Goal: Task Accomplishment & Management: Manage account settings

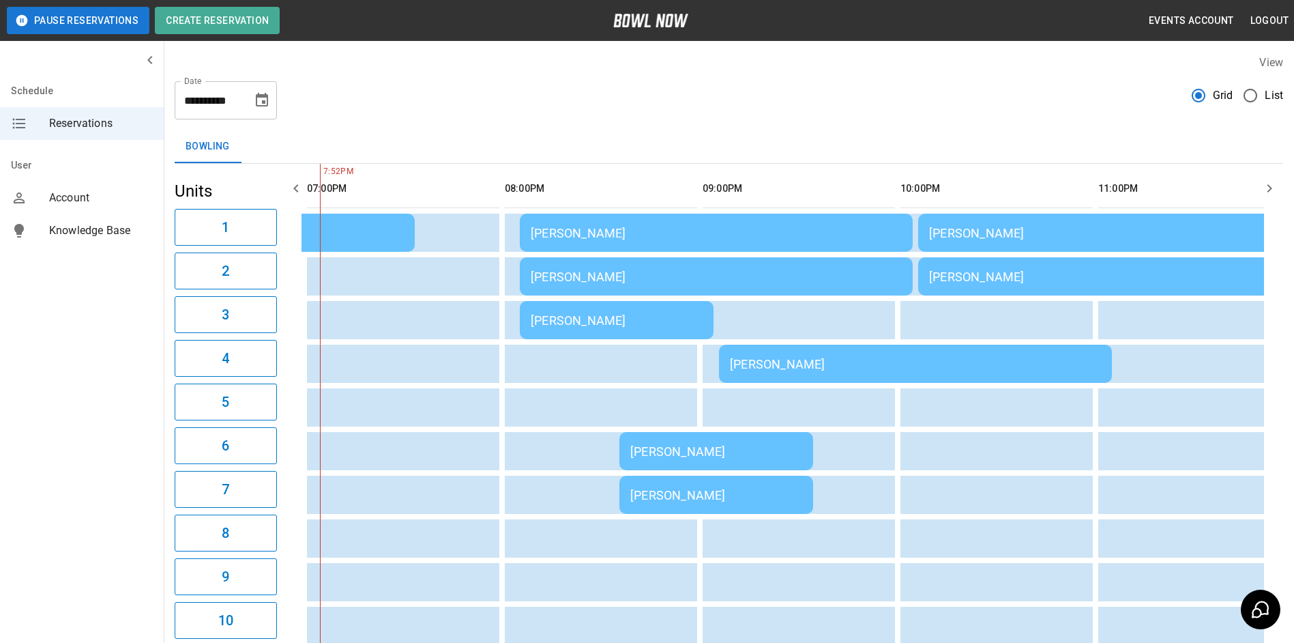
click at [934, 235] on div "[PERSON_NAME]" at bounding box center [1114, 233] width 371 height 14
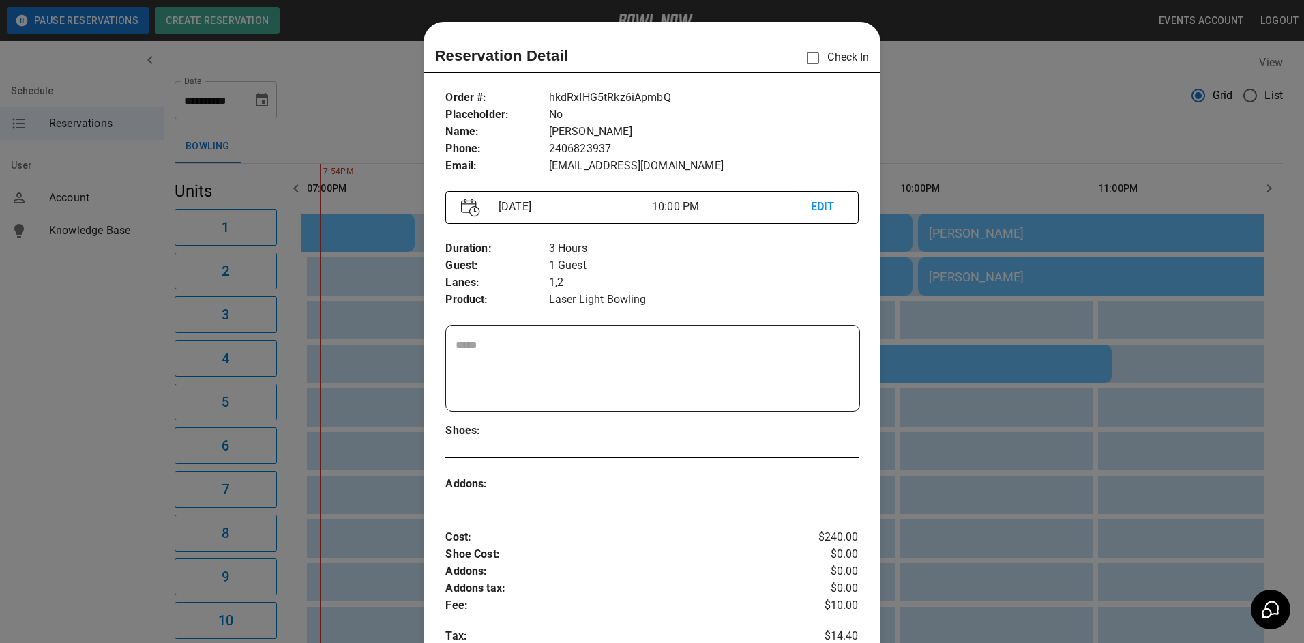
scroll to position [22, 0]
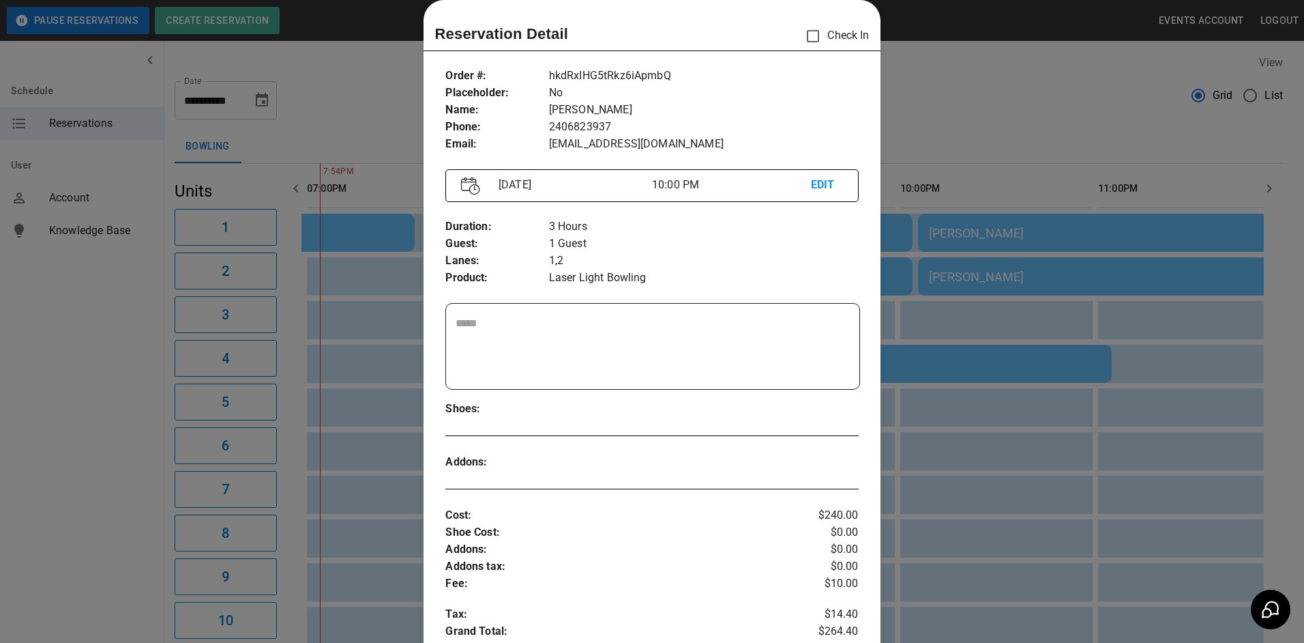
click at [813, 188] on p "EDIT" at bounding box center [827, 185] width 32 height 17
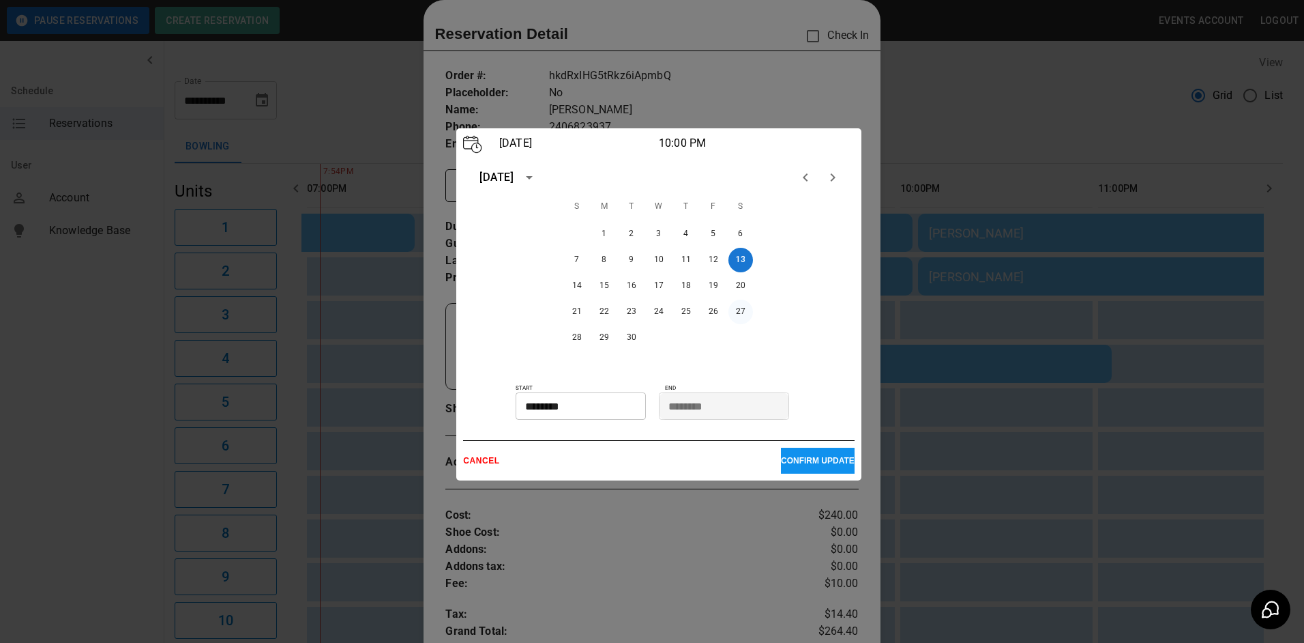
click at [739, 310] on button "27" at bounding box center [740, 311] width 25 height 25
click at [797, 458] on p "CONFIRM UPDATE" at bounding box center [818, 461] width 74 height 10
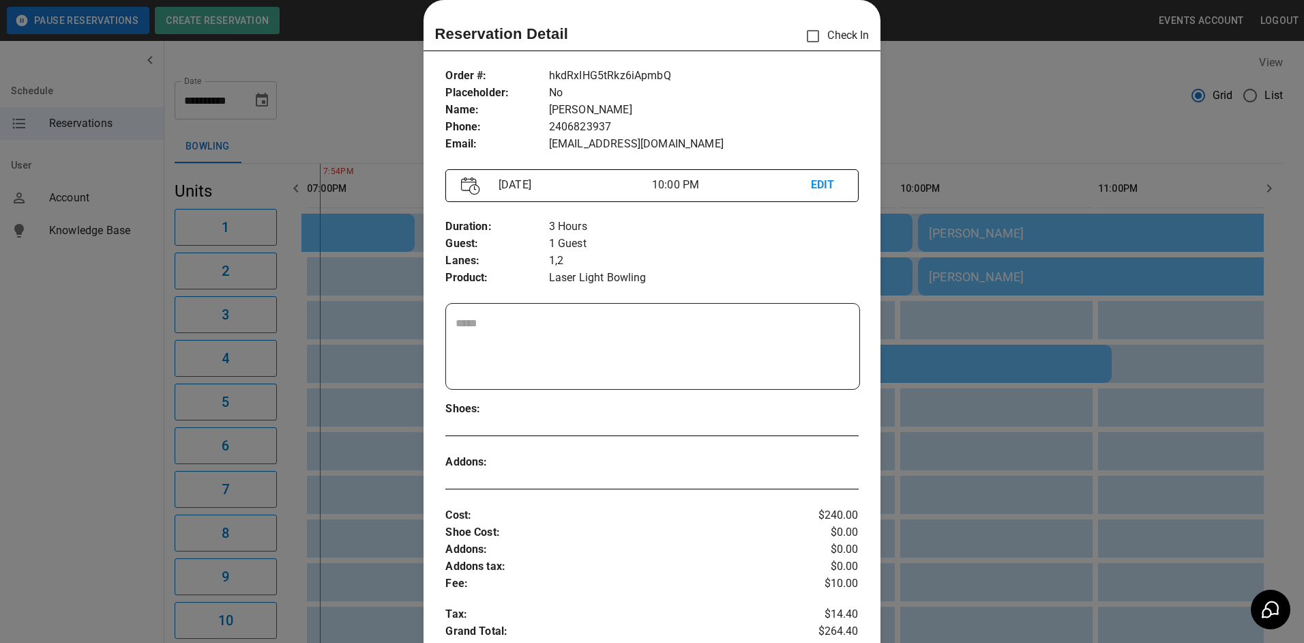
scroll to position [363, 0]
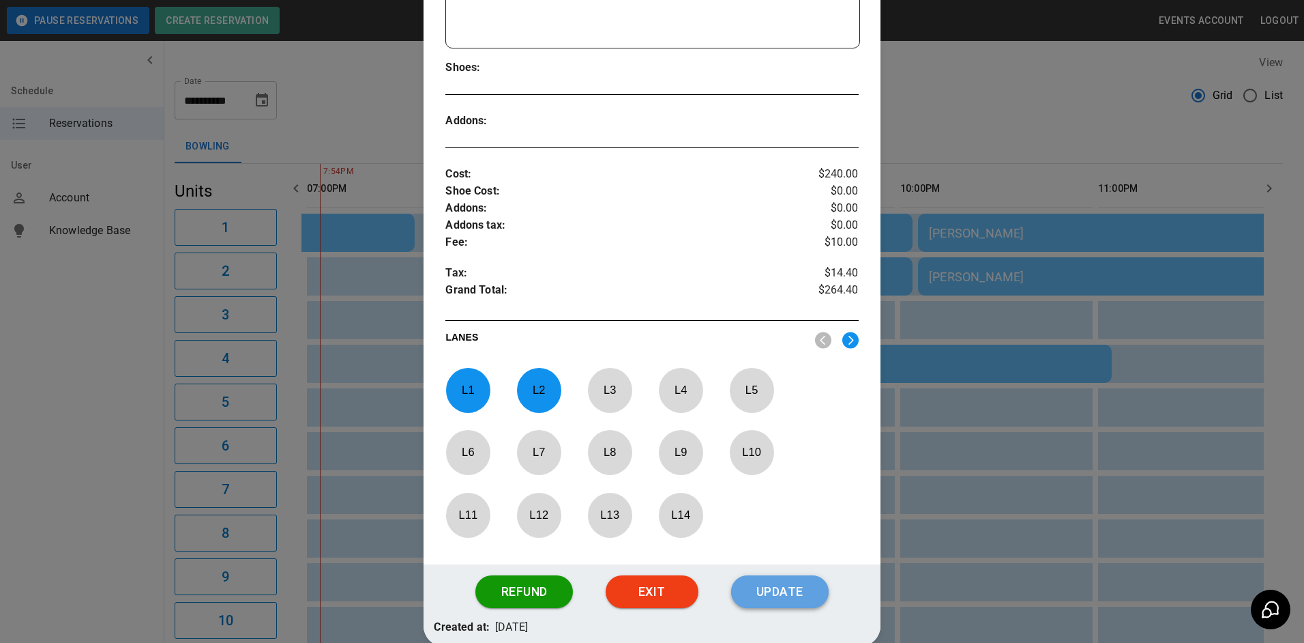
click at [774, 598] on button "Update" at bounding box center [780, 591] width 98 height 33
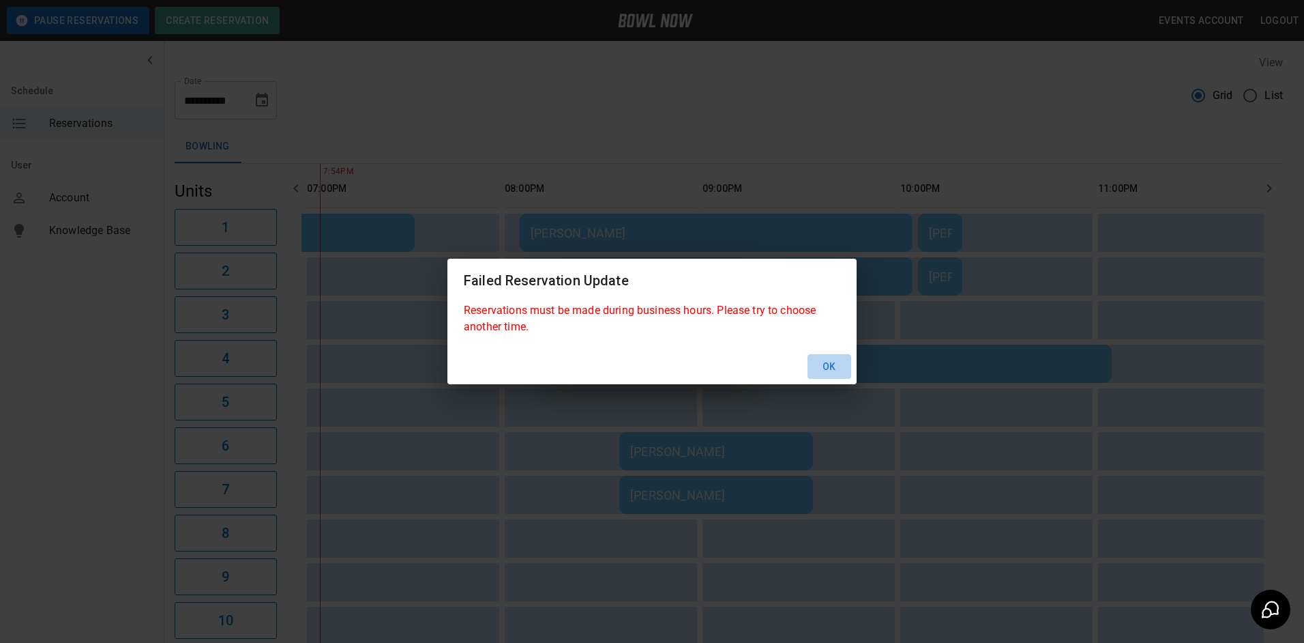
click at [825, 364] on button "Ok" at bounding box center [830, 366] width 44 height 25
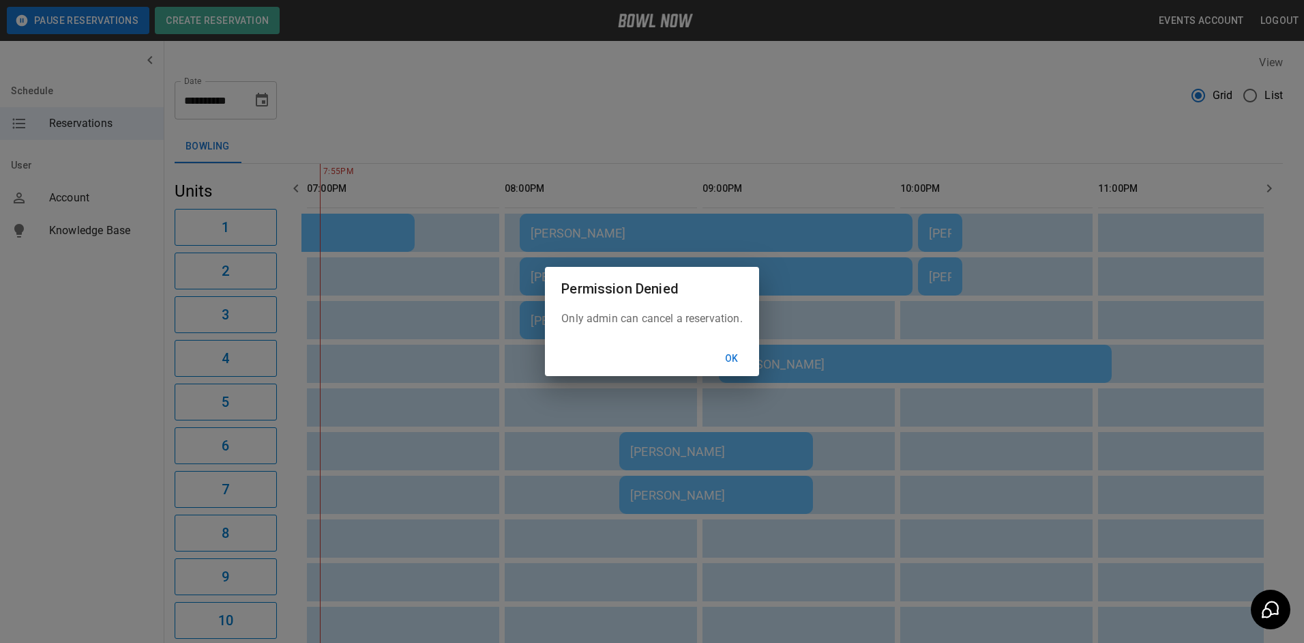
click at [729, 355] on button "Ok" at bounding box center [732, 358] width 44 height 25
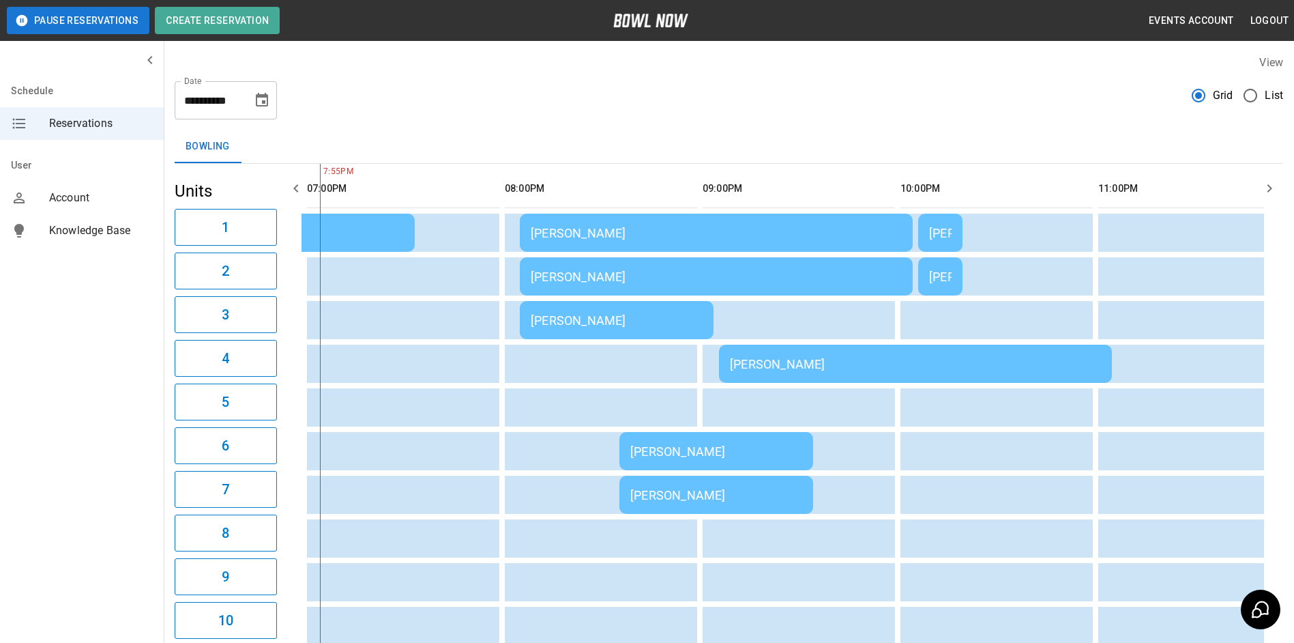
click at [265, 103] on icon "Choose date, selected date is Sep 13, 2025" at bounding box center [262, 100] width 12 height 14
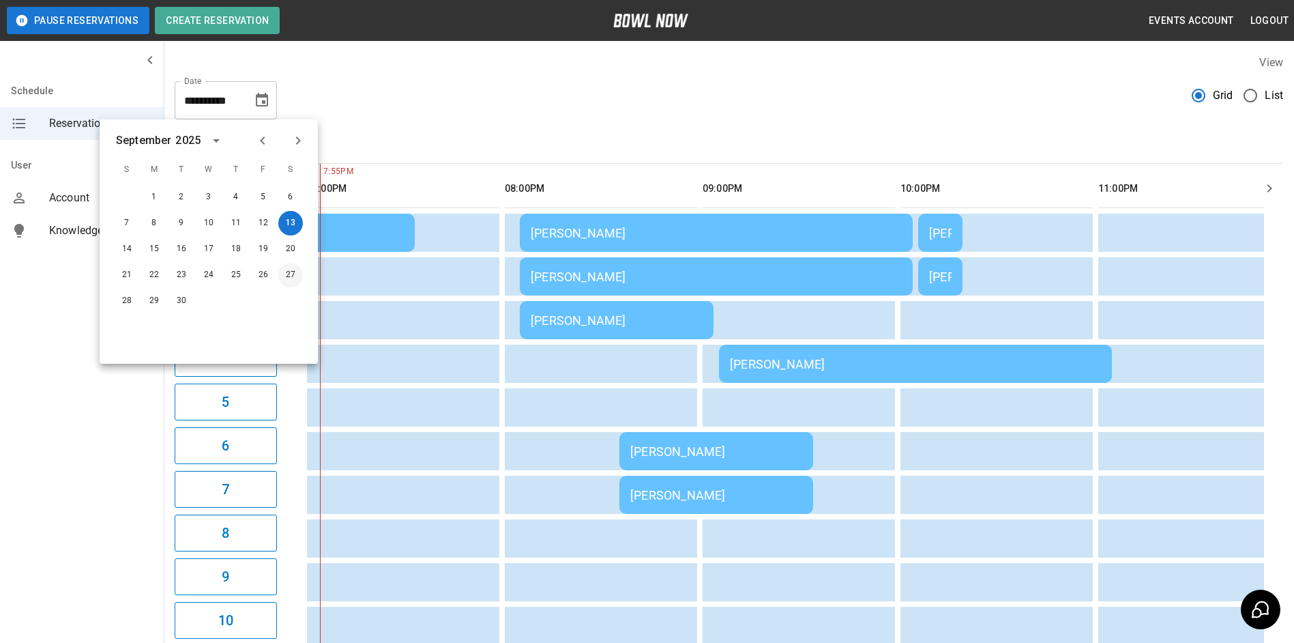
click at [294, 272] on button "27" at bounding box center [290, 275] width 25 height 25
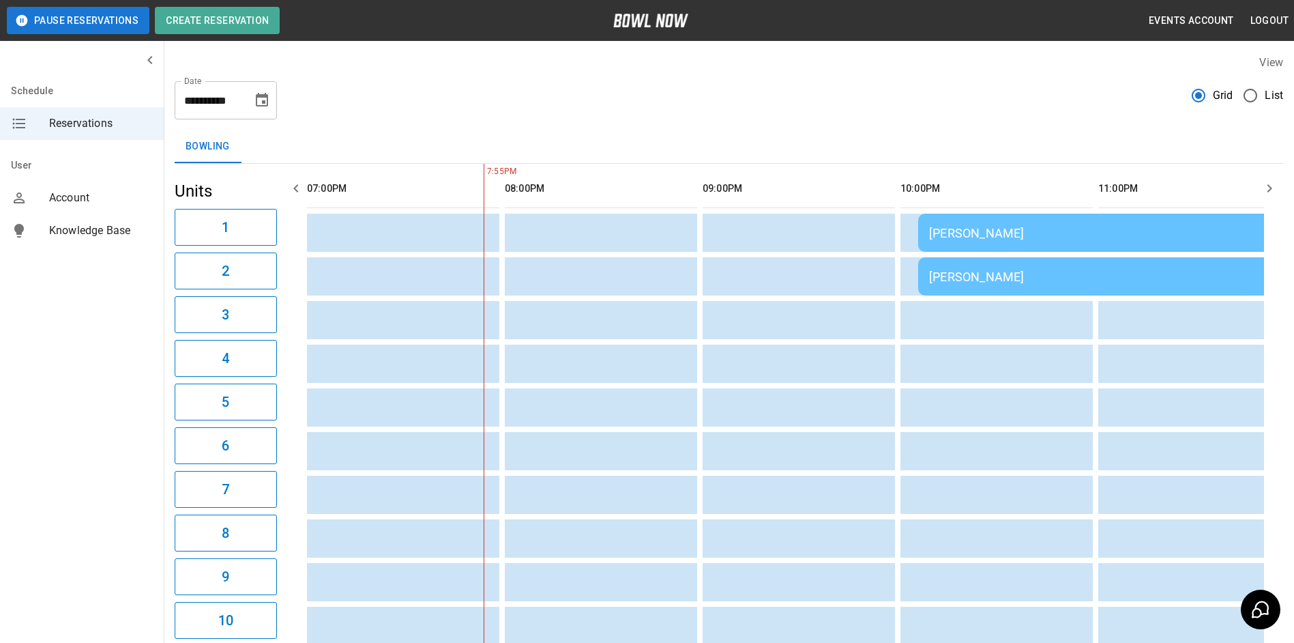
click at [968, 232] on div "[PERSON_NAME]" at bounding box center [1114, 233] width 371 height 14
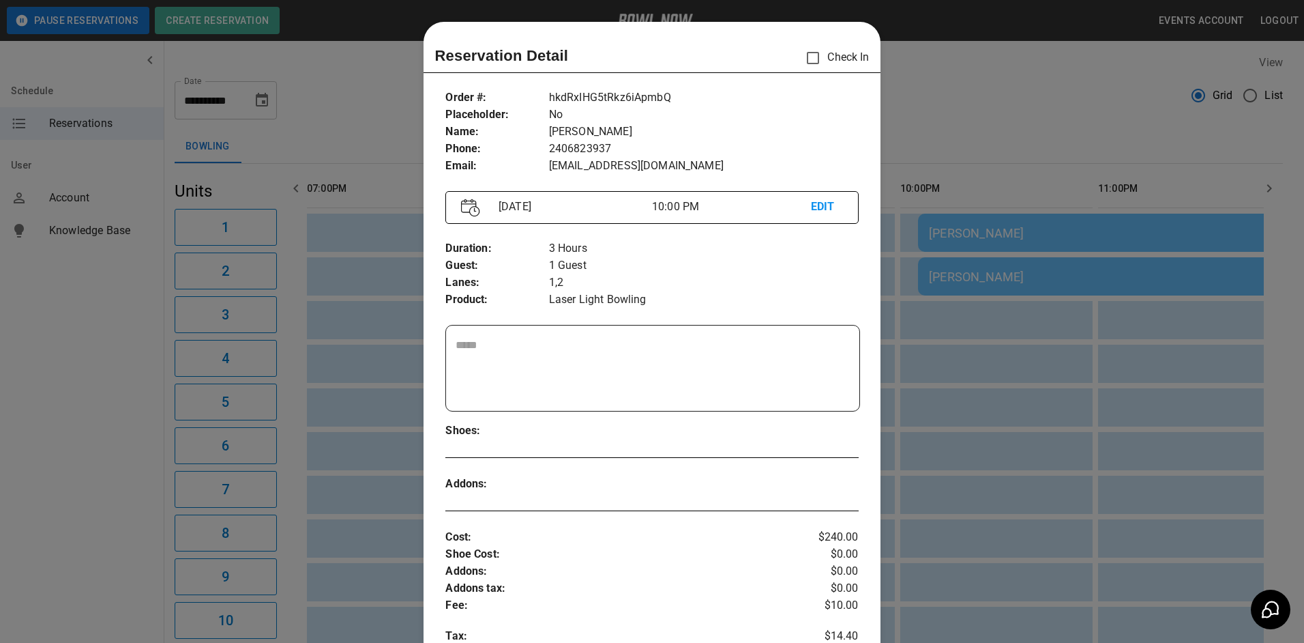
scroll to position [22, 0]
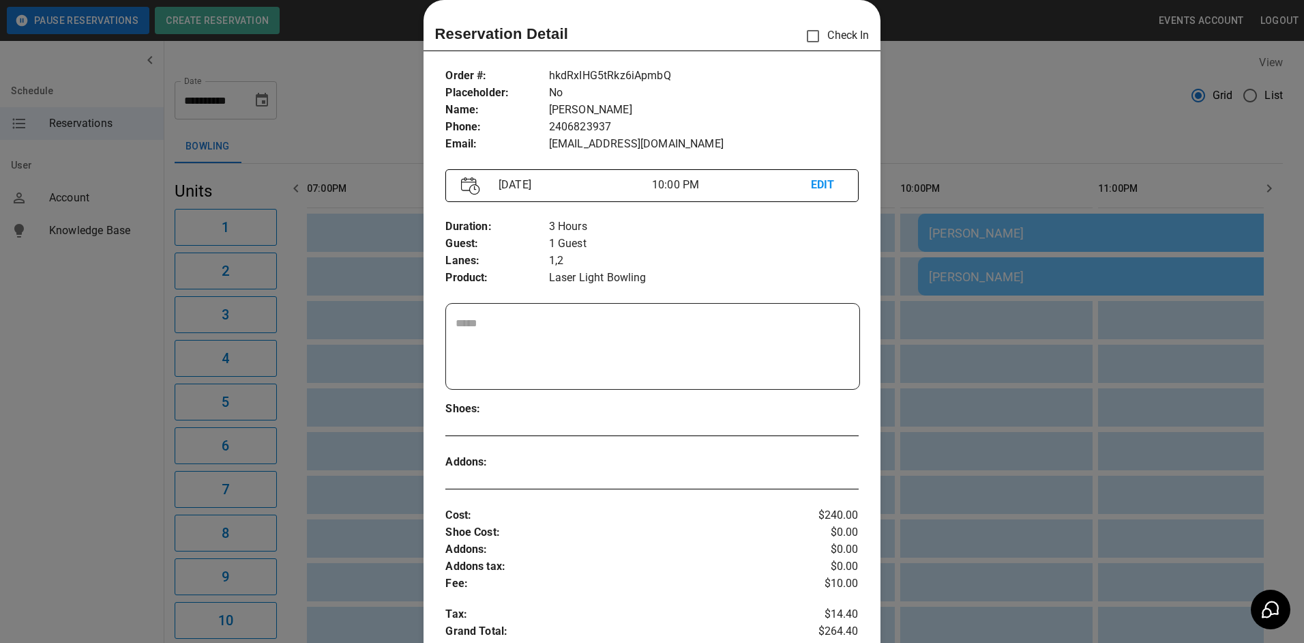
click at [904, 123] on div at bounding box center [652, 321] width 1304 height 643
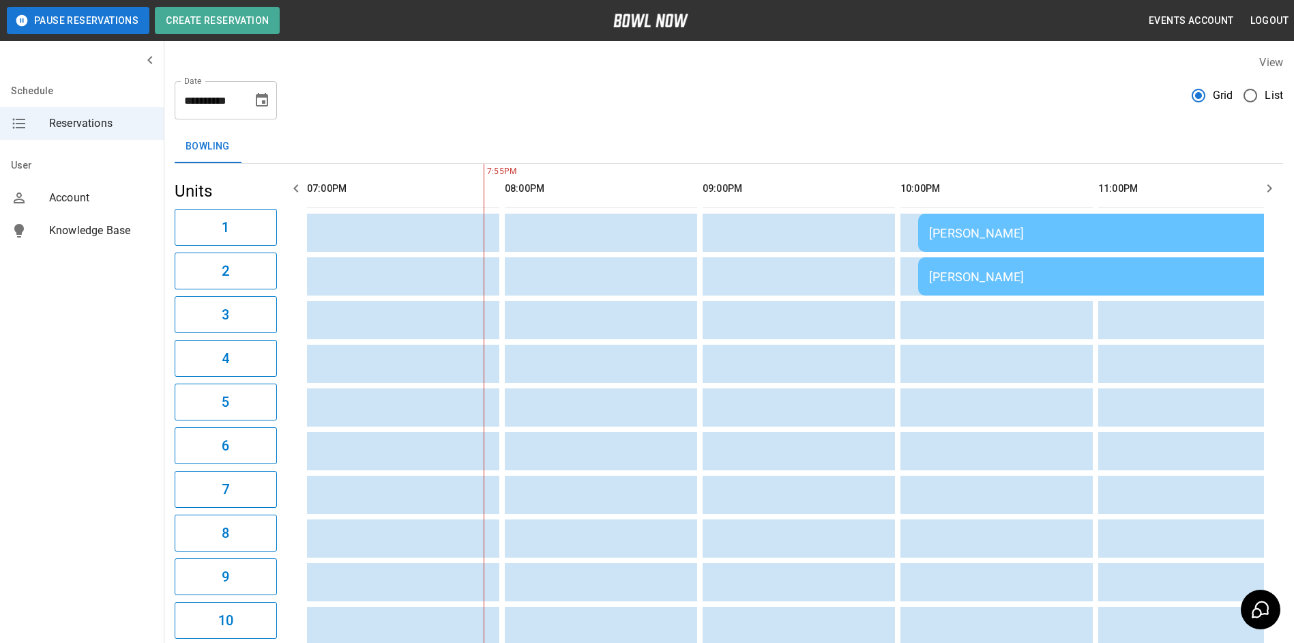
click at [263, 105] on icon "Choose date, selected date is Sep 27, 2025" at bounding box center [262, 100] width 12 height 14
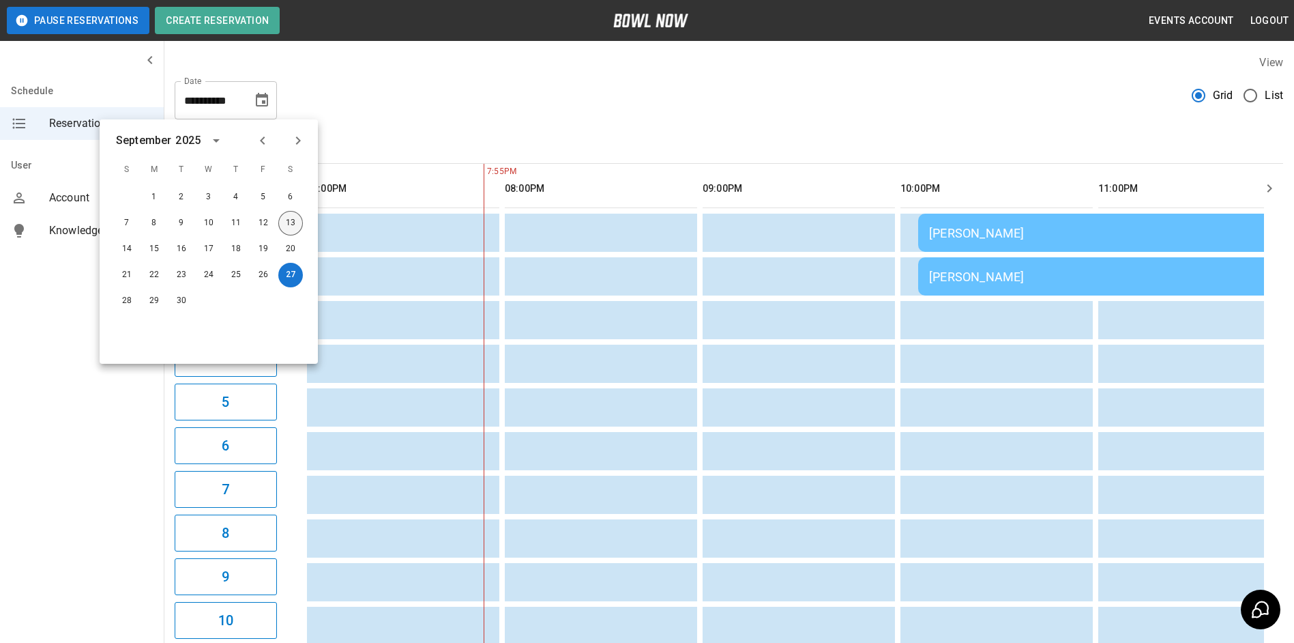
click at [293, 223] on button "13" at bounding box center [290, 223] width 25 height 25
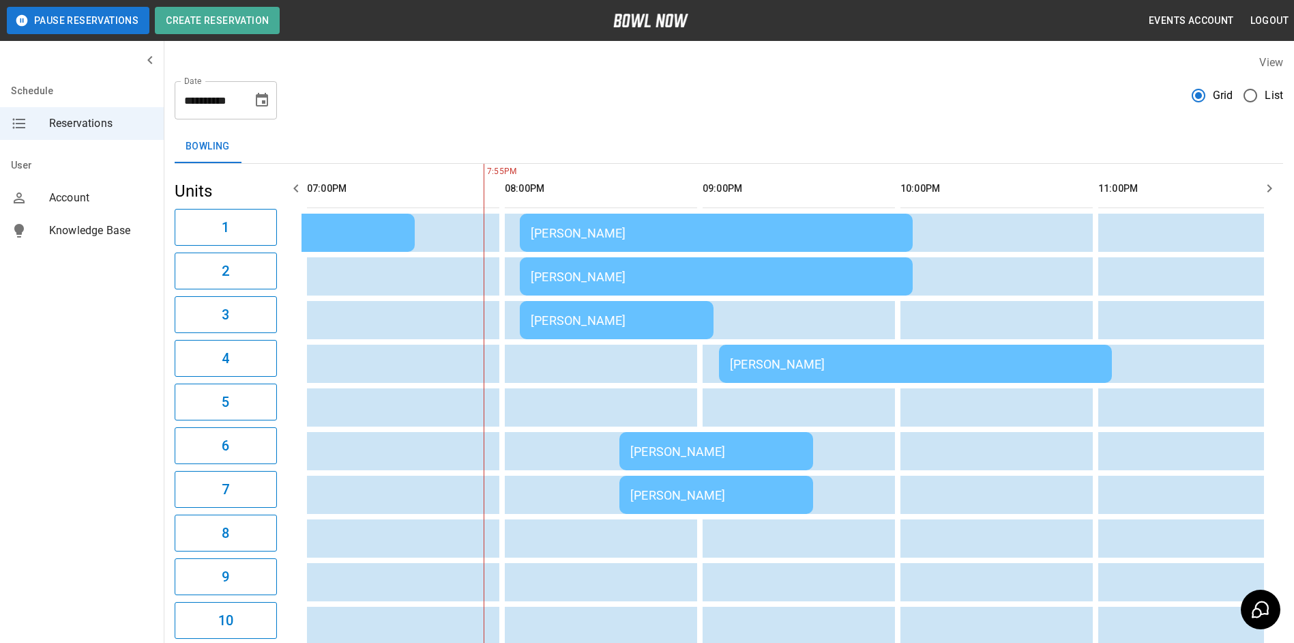
click at [782, 259] on td "[PERSON_NAME]" at bounding box center [716, 276] width 393 height 38
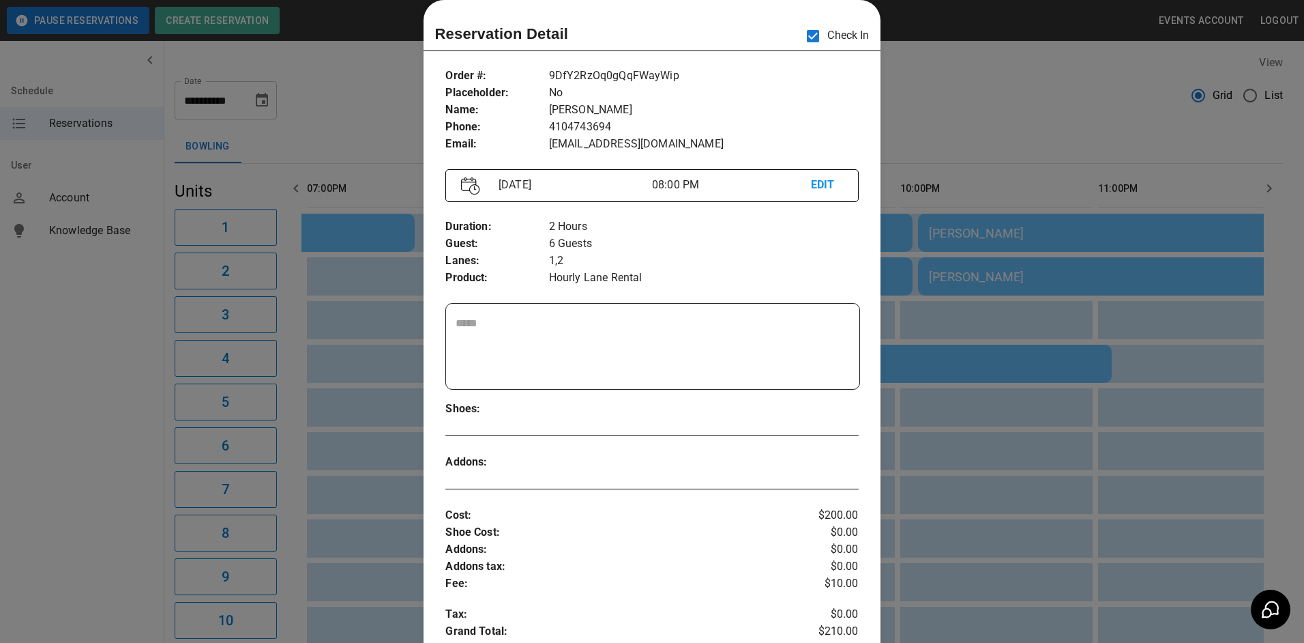
click at [916, 132] on div at bounding box center [652, 321] width 1304 height 643
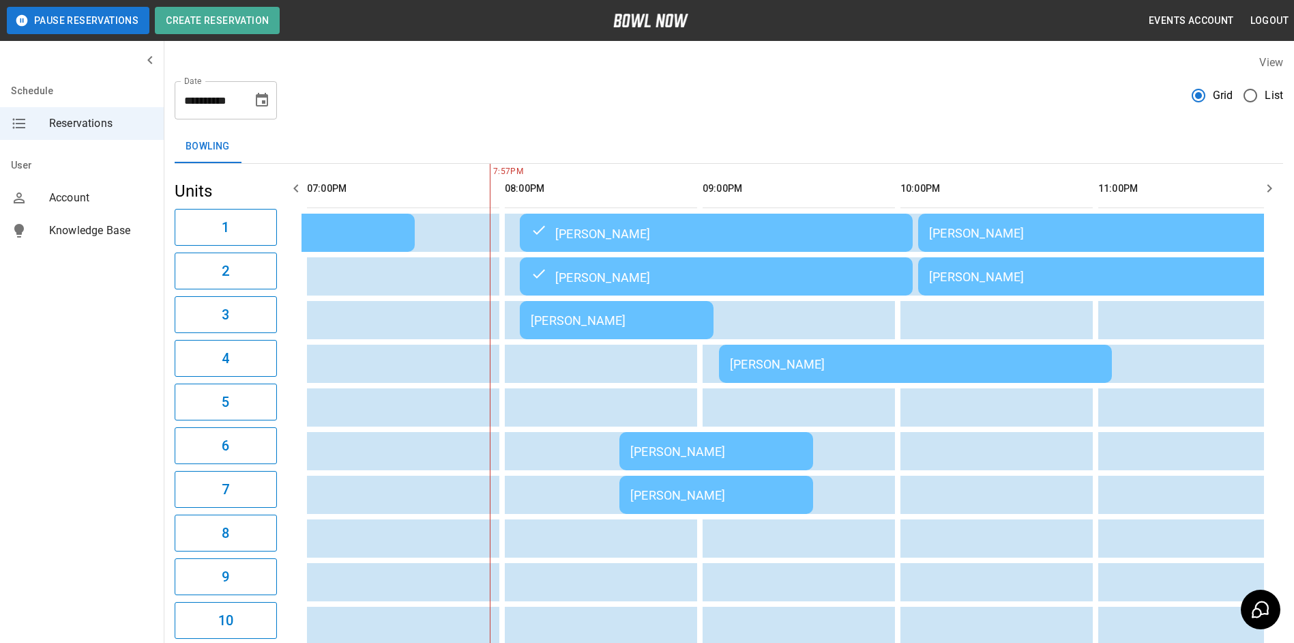
click at [262, 100] on icon "Choose date, selected date is Sep 13, 2025" at bounding box center [262, 100] width 12 height 14
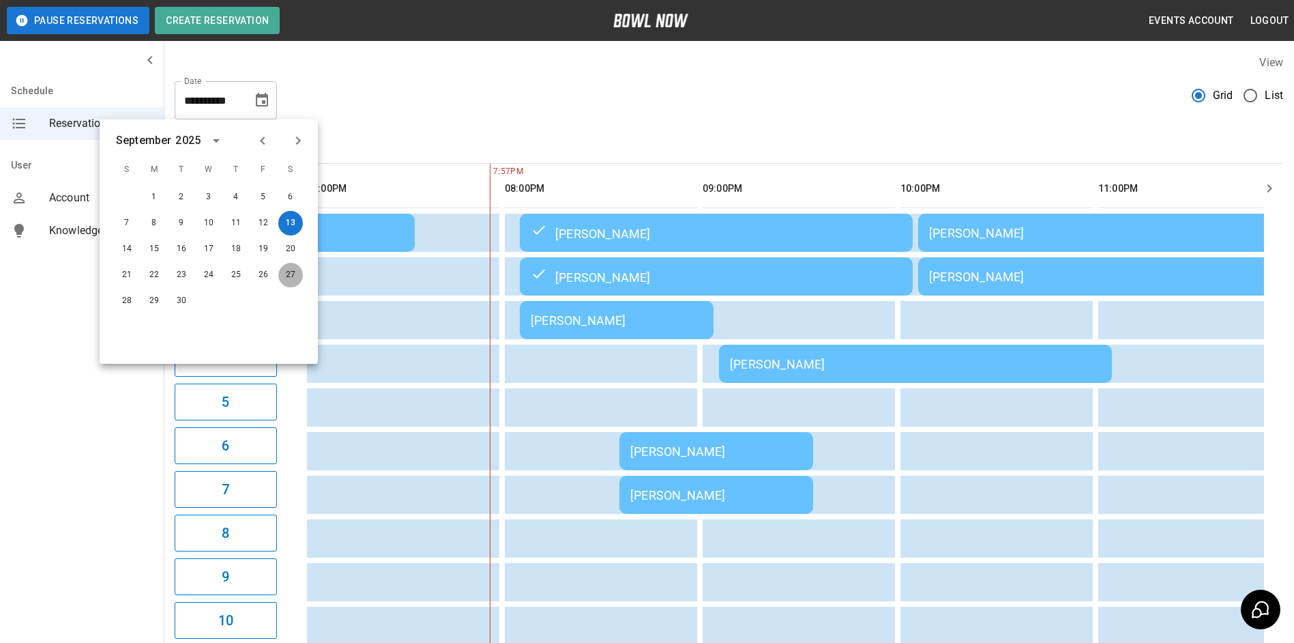
click at [292, 265] on button "27" at bounding box center [290, 275] width 25 height 25
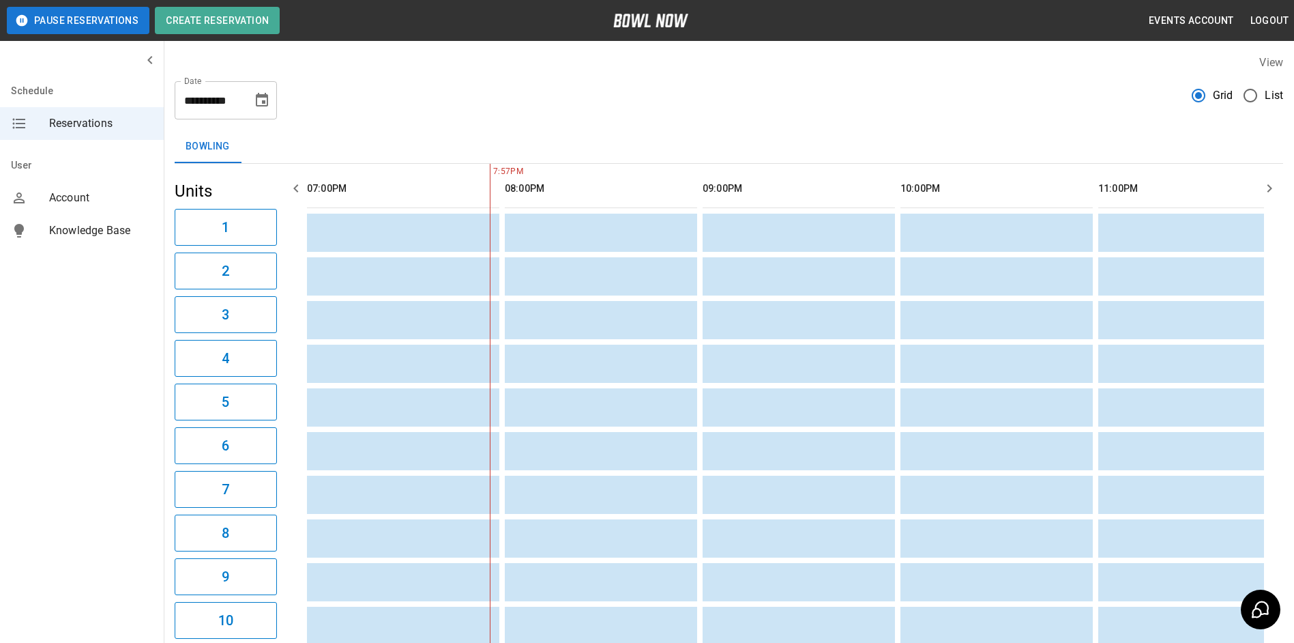
click at [265, 100] on icon "Choose date, selected date is Sep 27, 2025" at bounding box center [262, 100] width 12 height 14
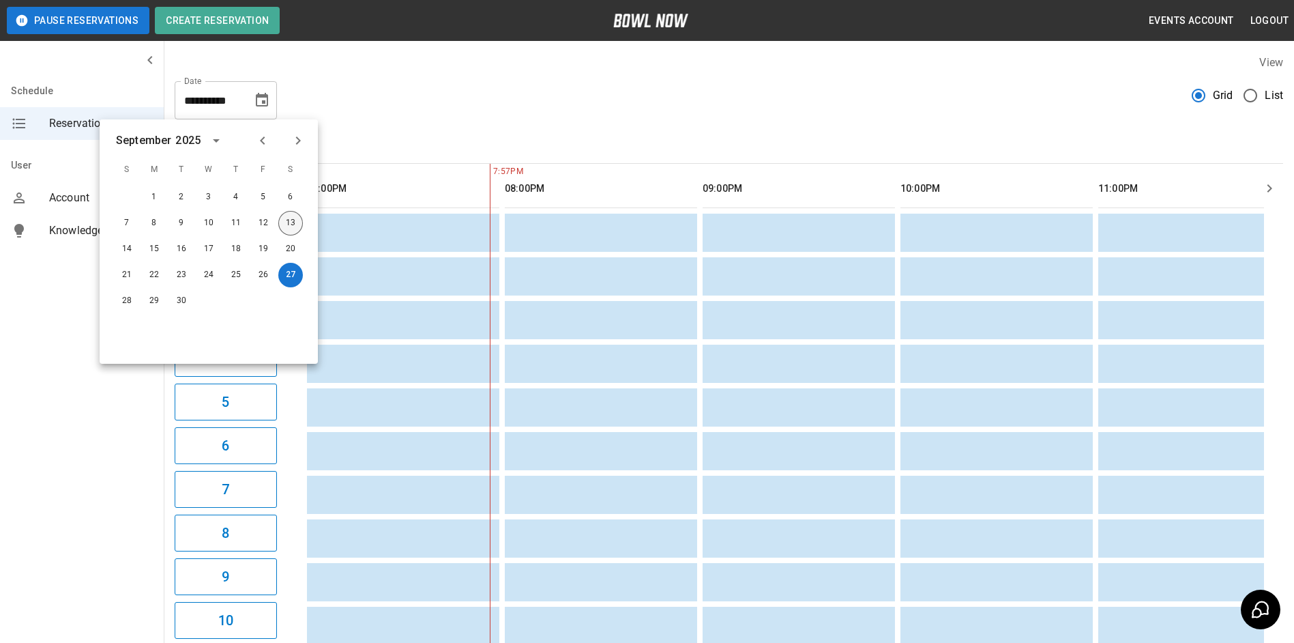
click at [293, 224] on button "13" at bounding box center [290, 223] width 25 height 25
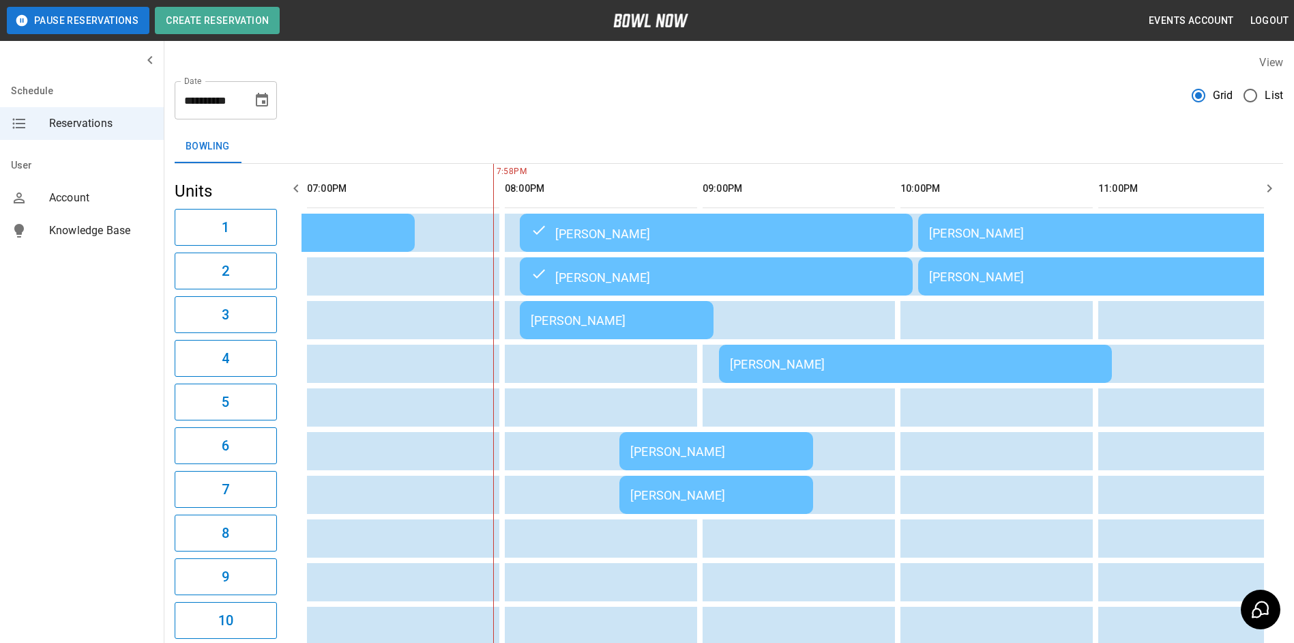
click at [962, 238] on div "[PERSON_NAME]" at bounding box center [1114, 233] width 371 height 14
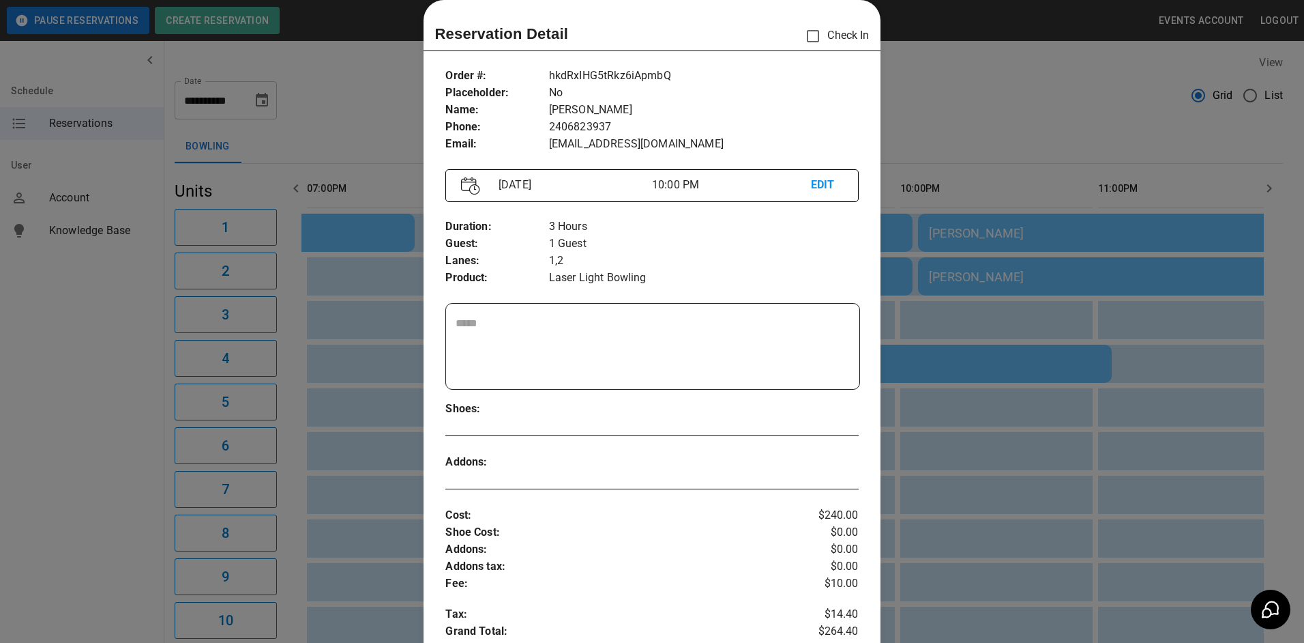
click at [811, 181] on p "EDIT" at bounding box center [827, 185] width 32 height 17
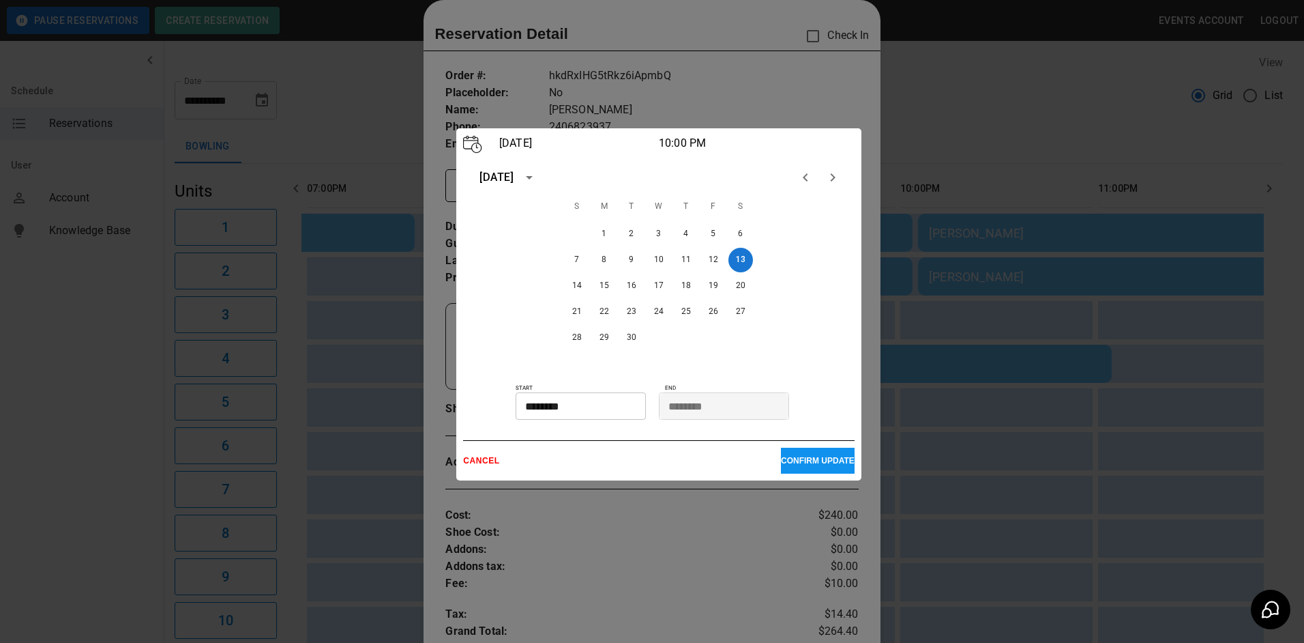
click at [694, 403] on input "********" at bounding box center [719, 405] width 121 height 27
click at [677, 409] on input "********" at bounding box center [719, 405] width 121 height 27
click at [679, 405] on input "********" at bounding box center [719, 405] width 121 height 27
click at [681, 400] on input "********" at bounding box center [719, 405] width 121 height 27
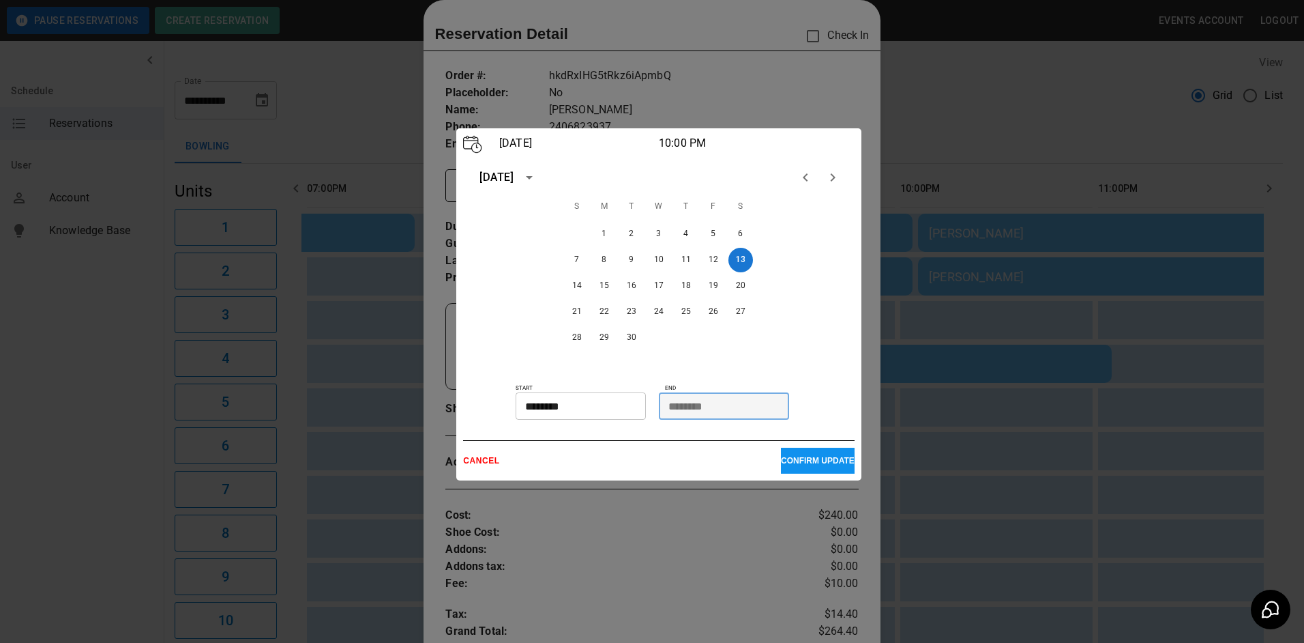
click at [681, 400] on input "********" at bounding box center [719, 405] width 121 height 27
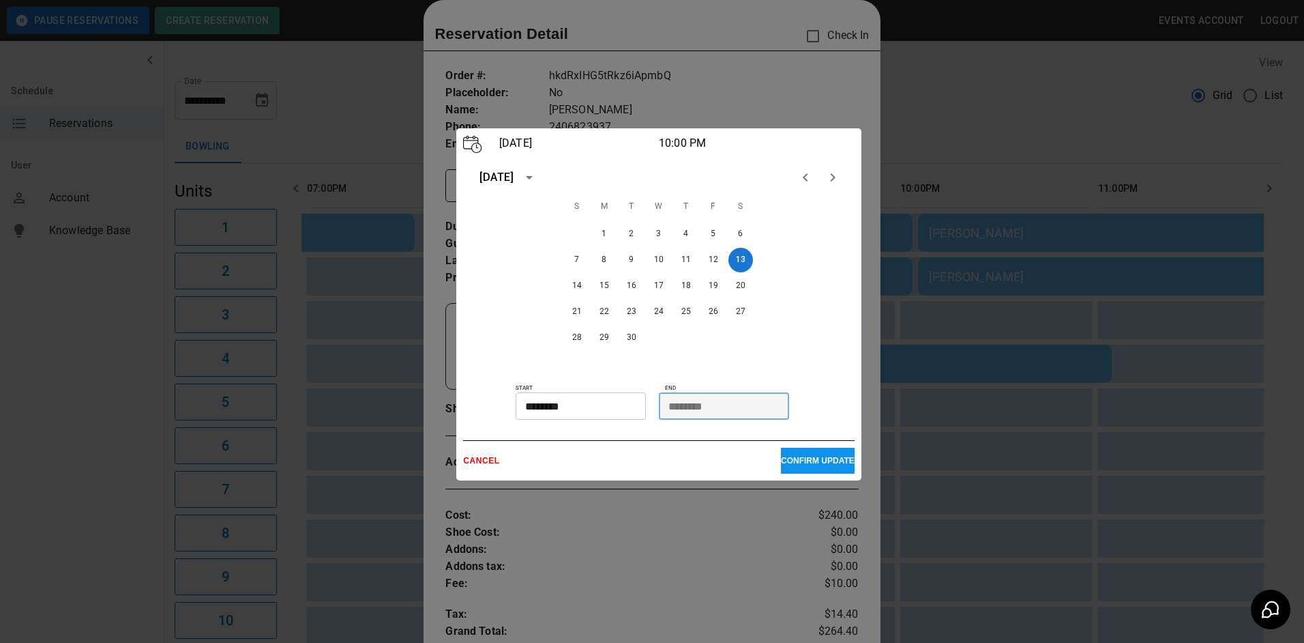
click at [681, 400] on input "********" at bounding box center [719, 405] width 121 height 27
click at [728, 341] on div "28 29 30" at bounding box center [659, 337] width 392 height 25
drag, startPoint x: 737, startPoint y: 310, endPoint x: 738, endPoint y: 346, distance: 35.5
click at [737, 310] on button "27" at bounding box center [740, 311] width 25 height 25
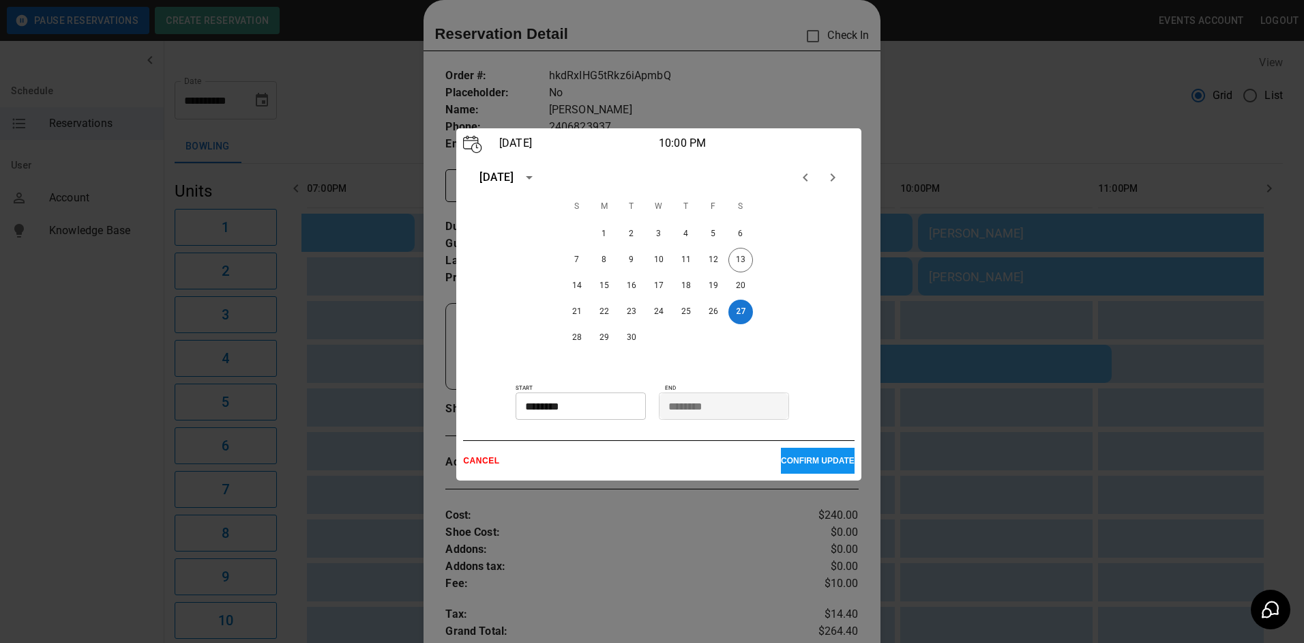
click at [802, 462] on p "CONFIRM UPDATE" at bounding box center [818, 461] width 74 height 10
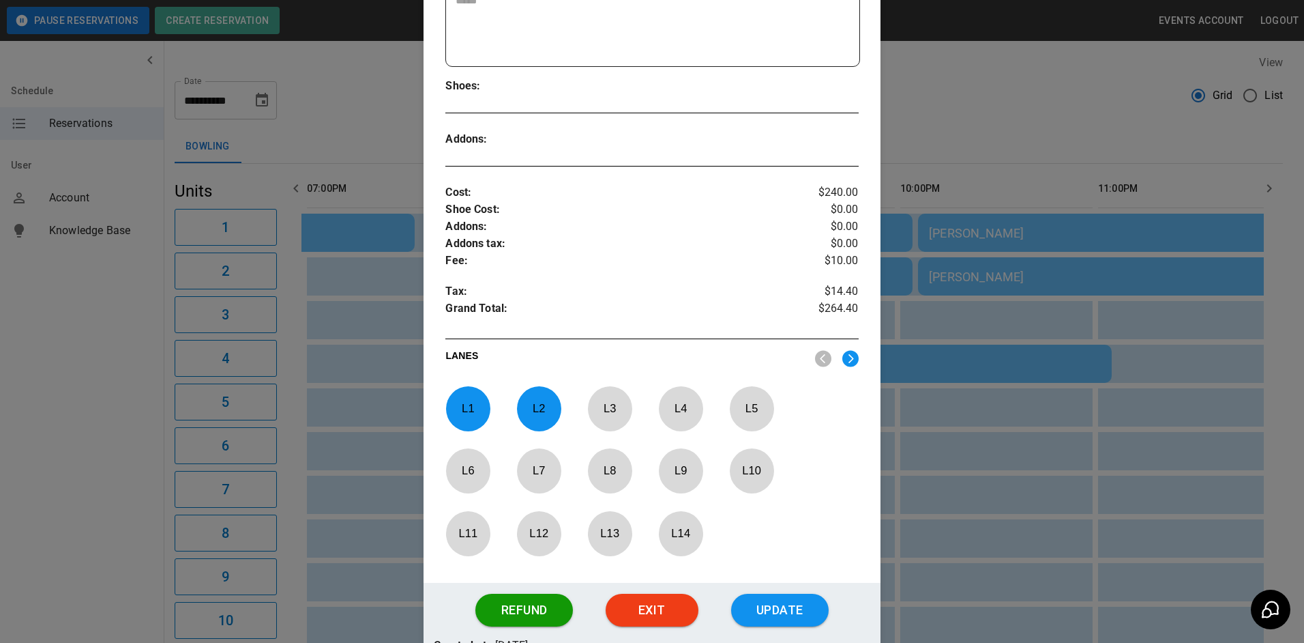
scroll to position [435, 0]
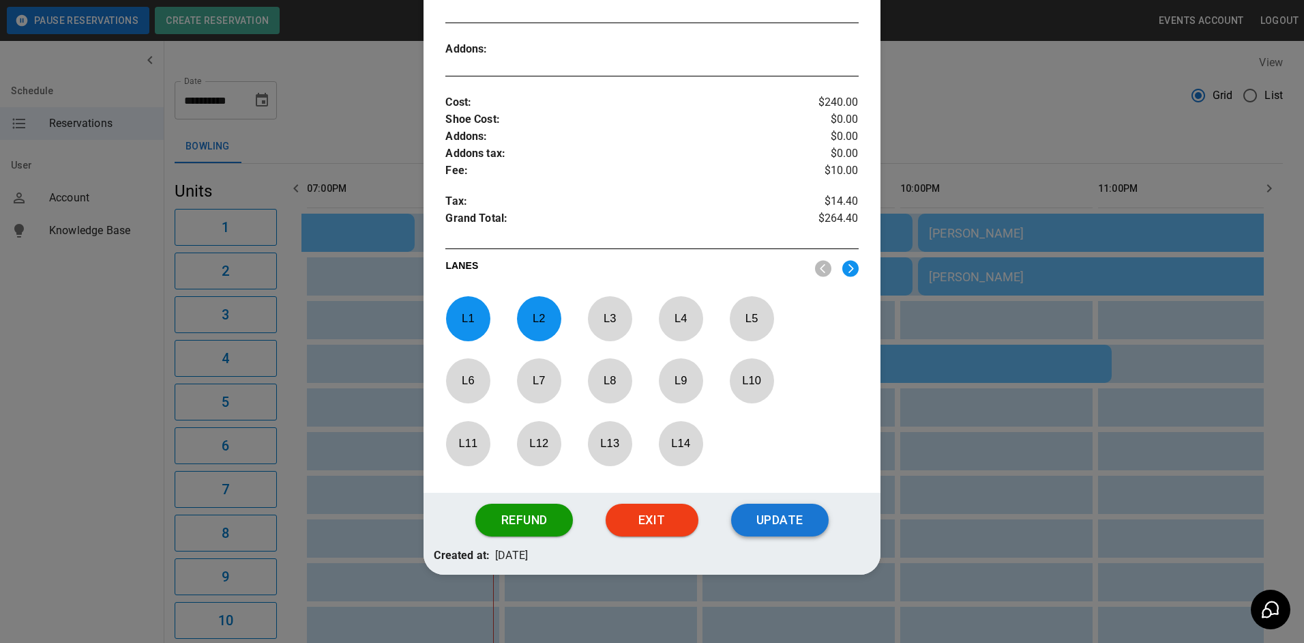
click at [778, 525] on button "Update" at bounding box center [780, 519] width 98 height 33
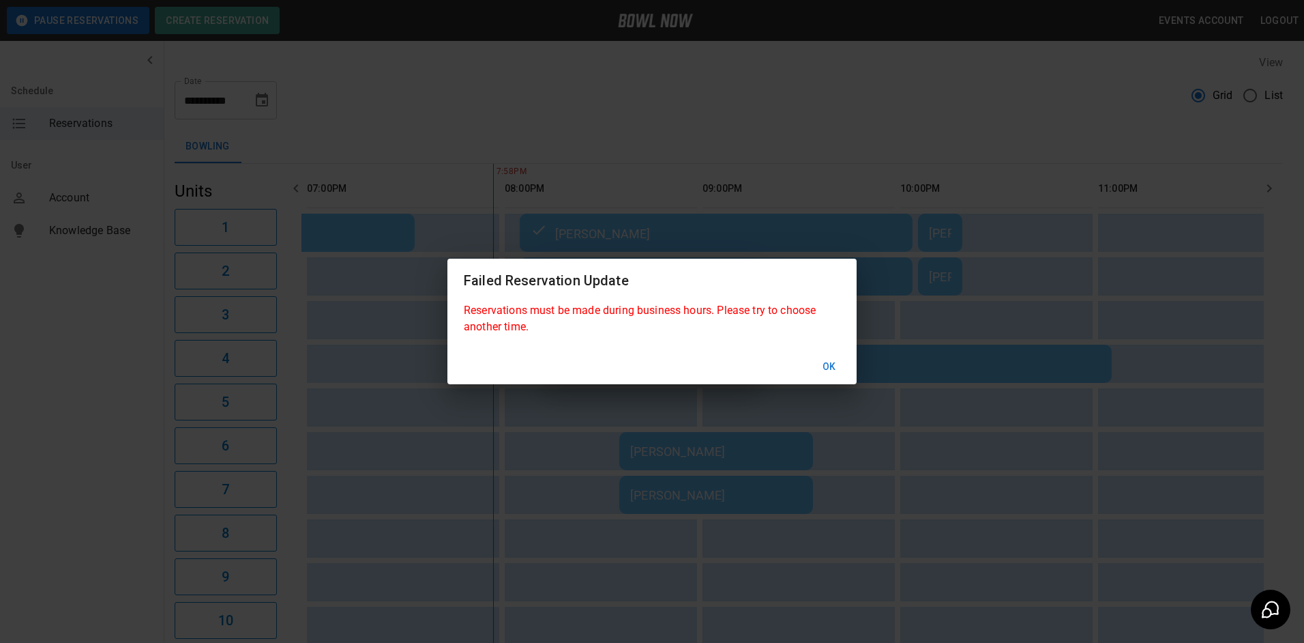
click at [736, 362] on div "Ok" at bounding box center [651, 367] width 409 height 36
click at [832, 362] on button "Ok" at bounding box center [830, 366] width 44 height 25
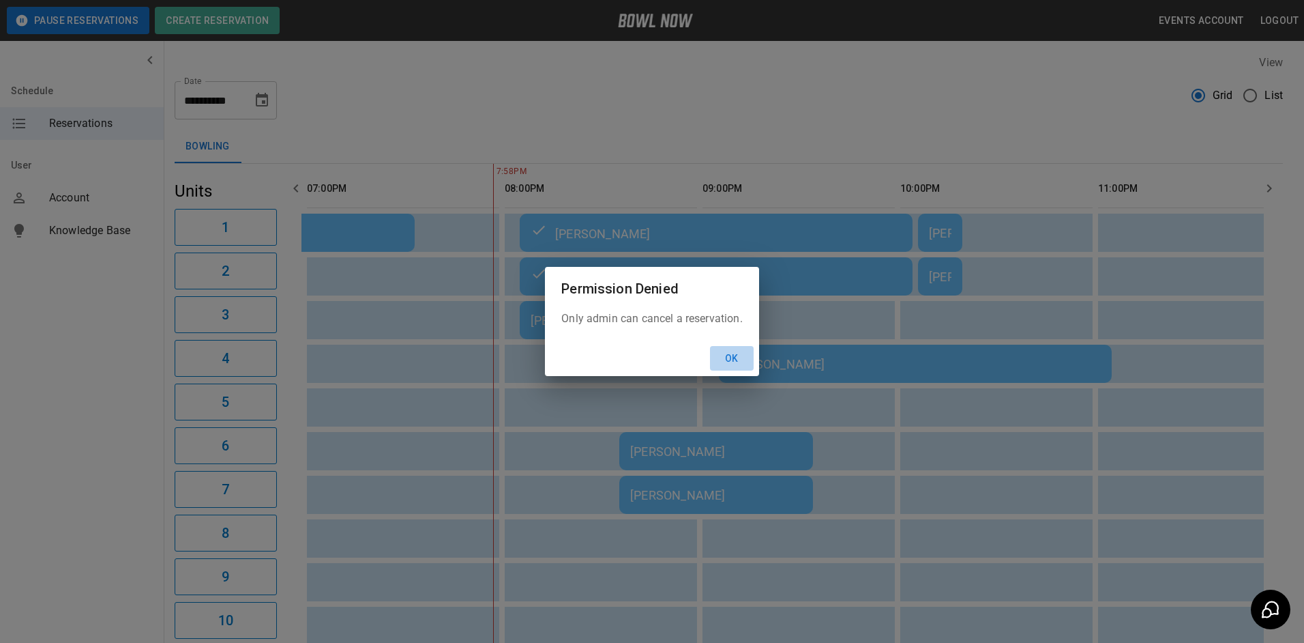
click at [728, 356] on button "Ok" at bounding box center [732, 358] width 44 height 25
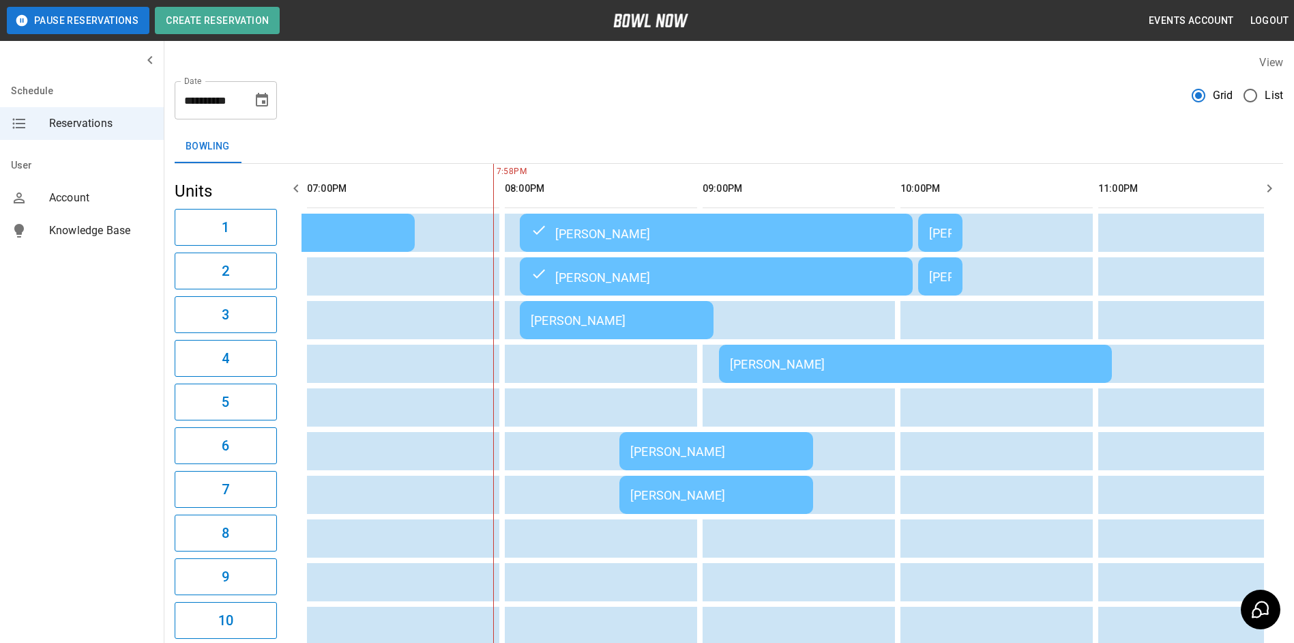
click at [265, 106] on icon "Choose date, selected date is Sep 13, 2025" at bounding box center [262, 100] width 16 height 16
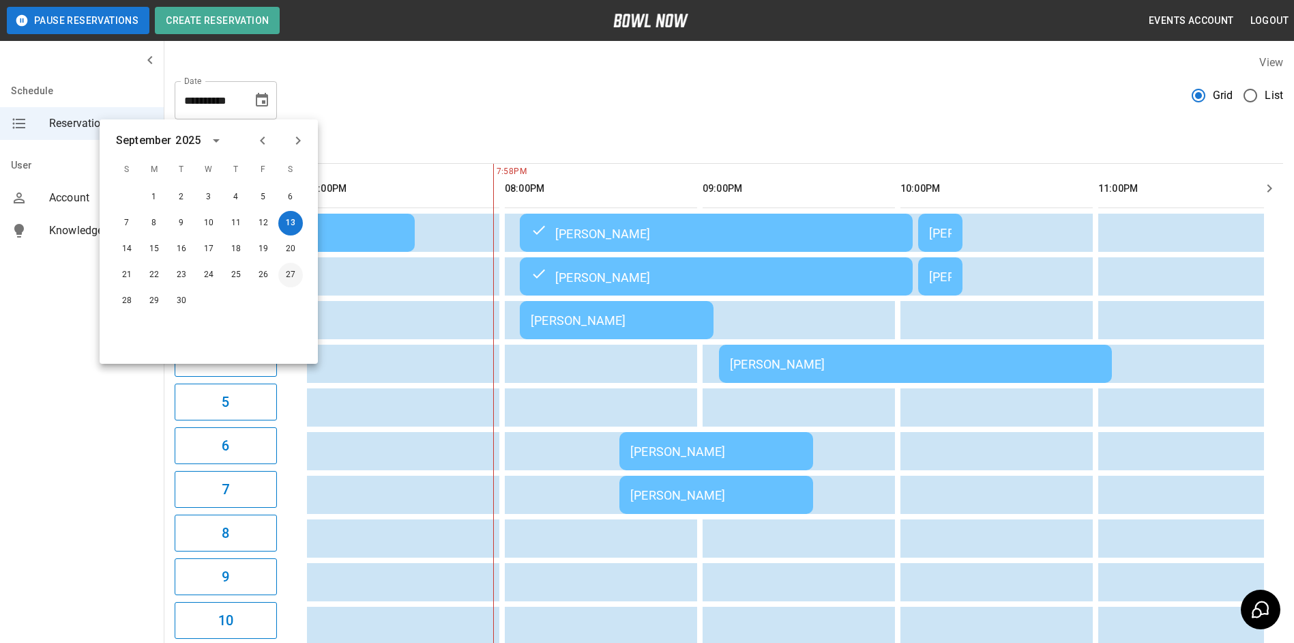
click at [287, 269] on button "27" at bounding box center [290, 275] width 25 height 25
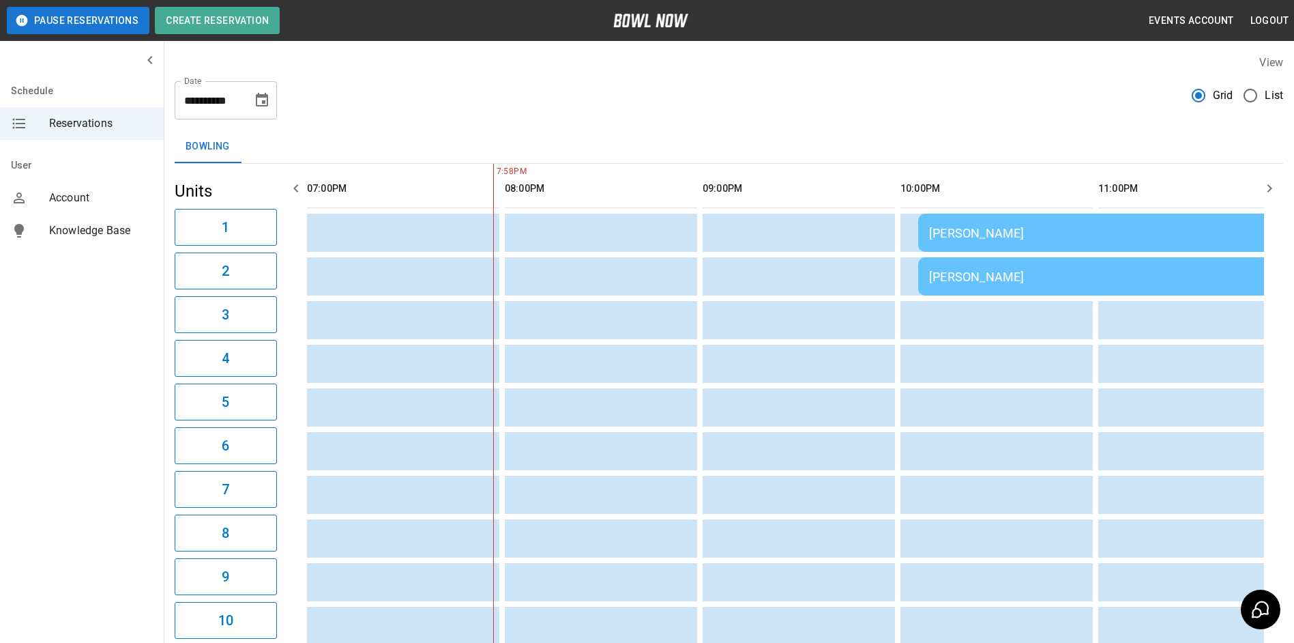
click at [953, 220] on td "[PERSON_NAME]" at bounding box center [1114, 232] width 393 height 38
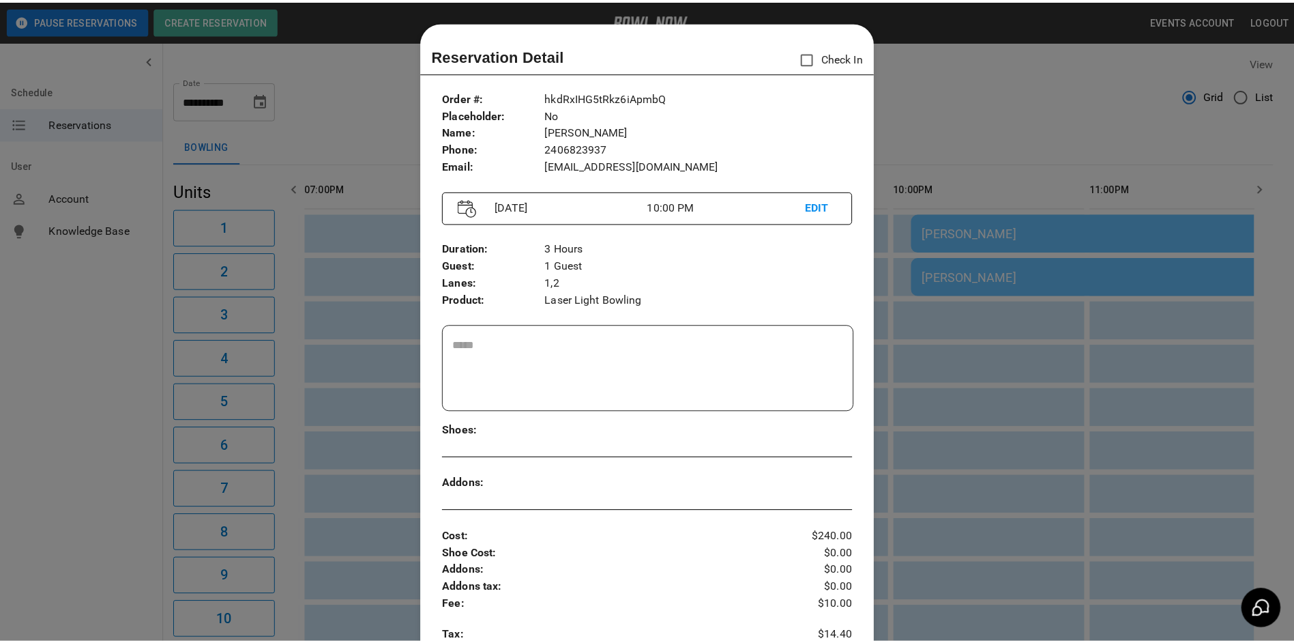
scroll to position [22, 0]
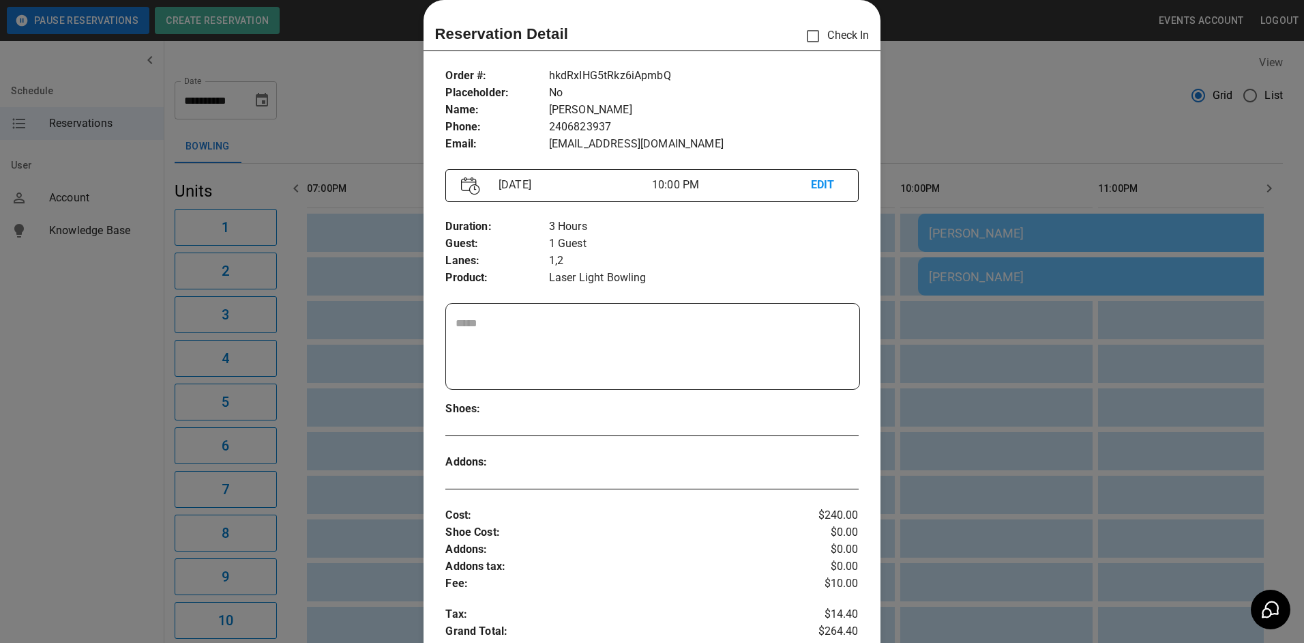
click at [901, 125] on div at bounding box center [652, 321] width 1304 height 643
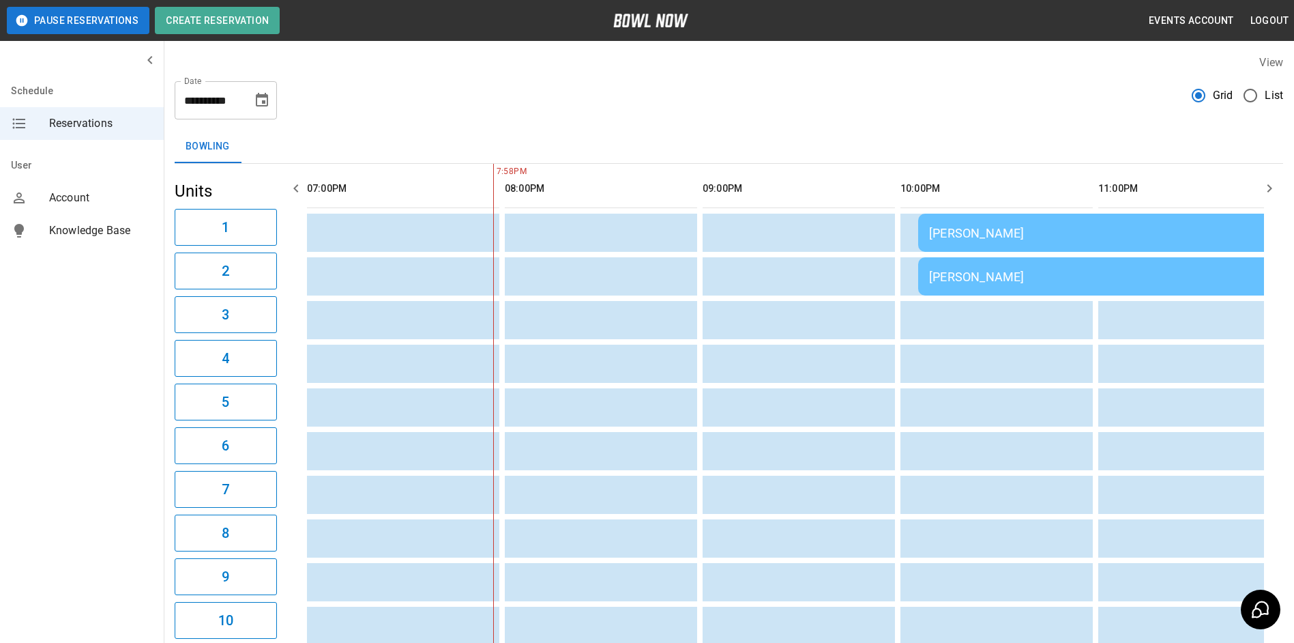
click at [1272, 188] on icon "button" at bounding box center [1269, 188] width 5 height 8
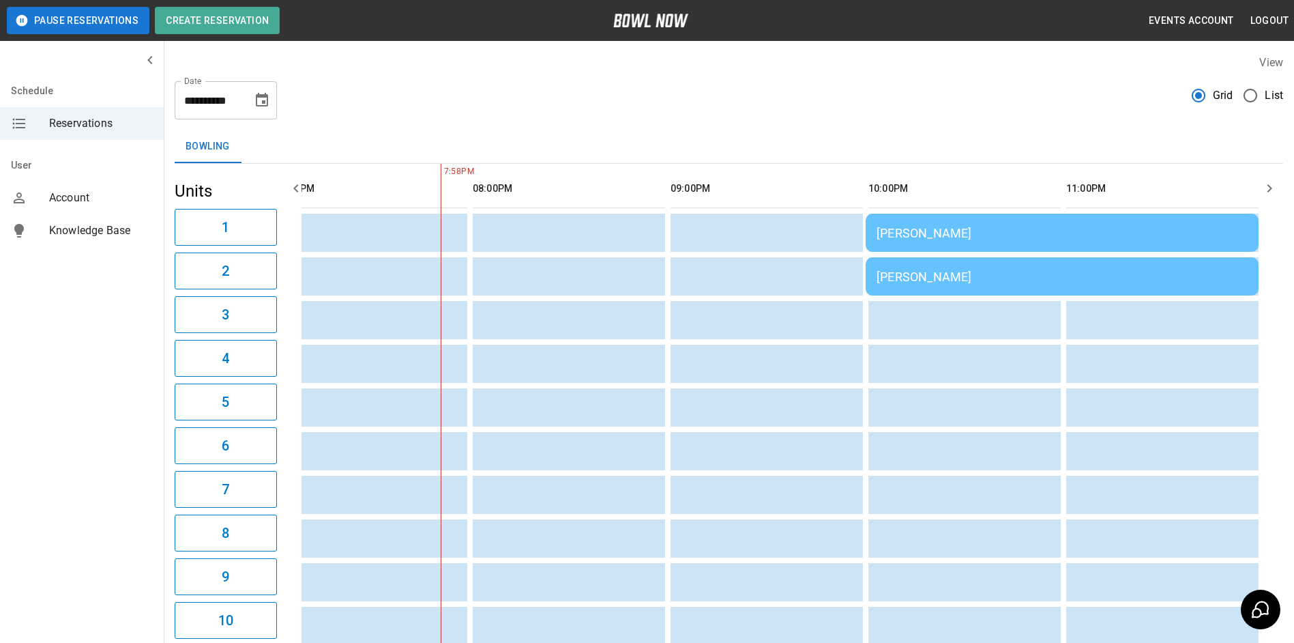
click at [1272, 188] on icon "button" at bounding box center [1269, 188] width 5 height 8
click at [261, 104] on icon "Choose date, selected date is Sep 27, 2025" at bounding box center [262, 100] width 16 height 16
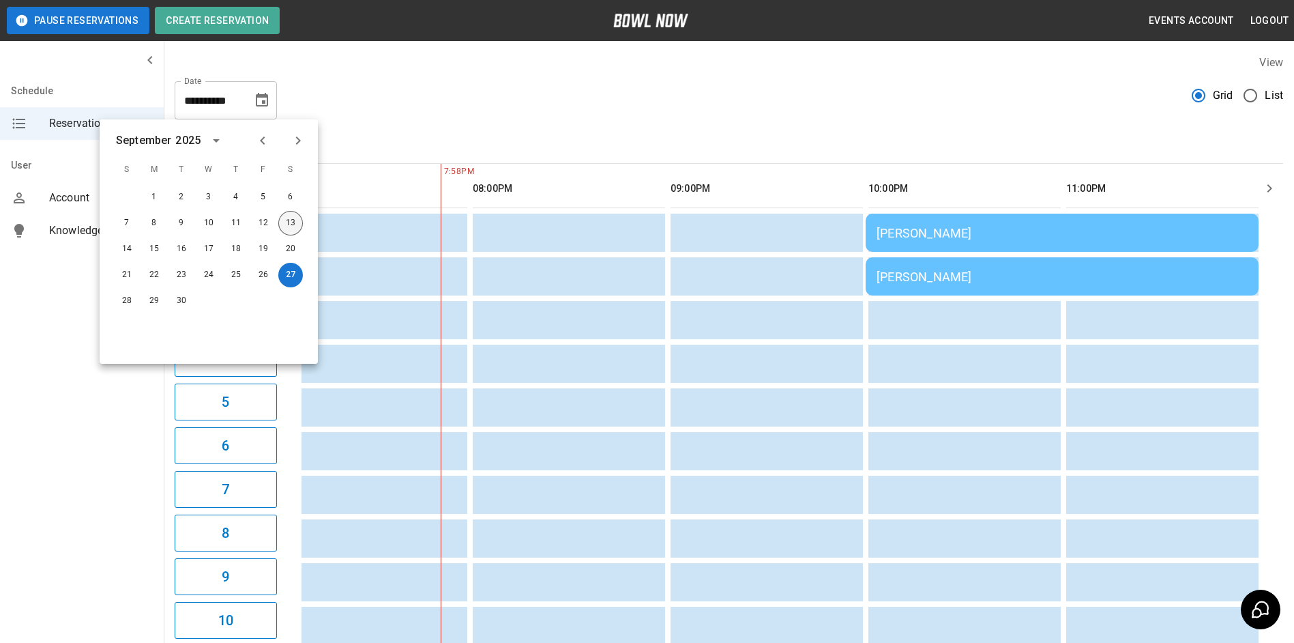
click at [297, 222] on button "13" at bounding box center [290, 223] width 25 height 25
type input "**********"
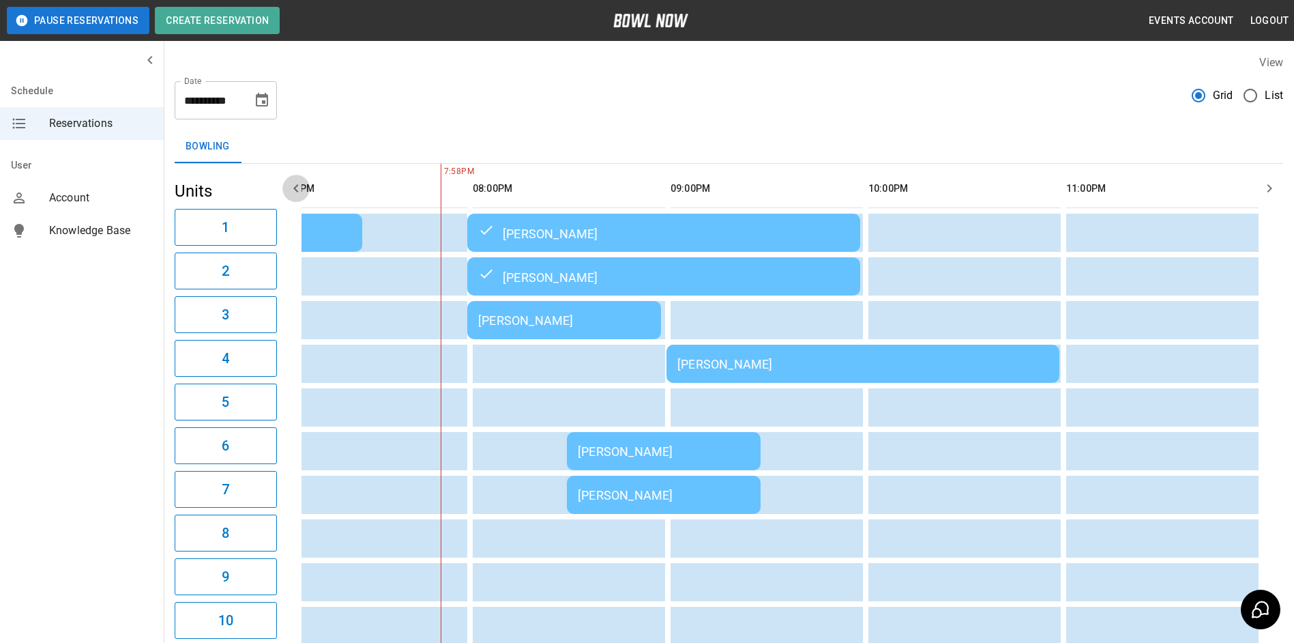
click at [282, 185] on button "button" at bounding box center [295, 188] width 27 height 27
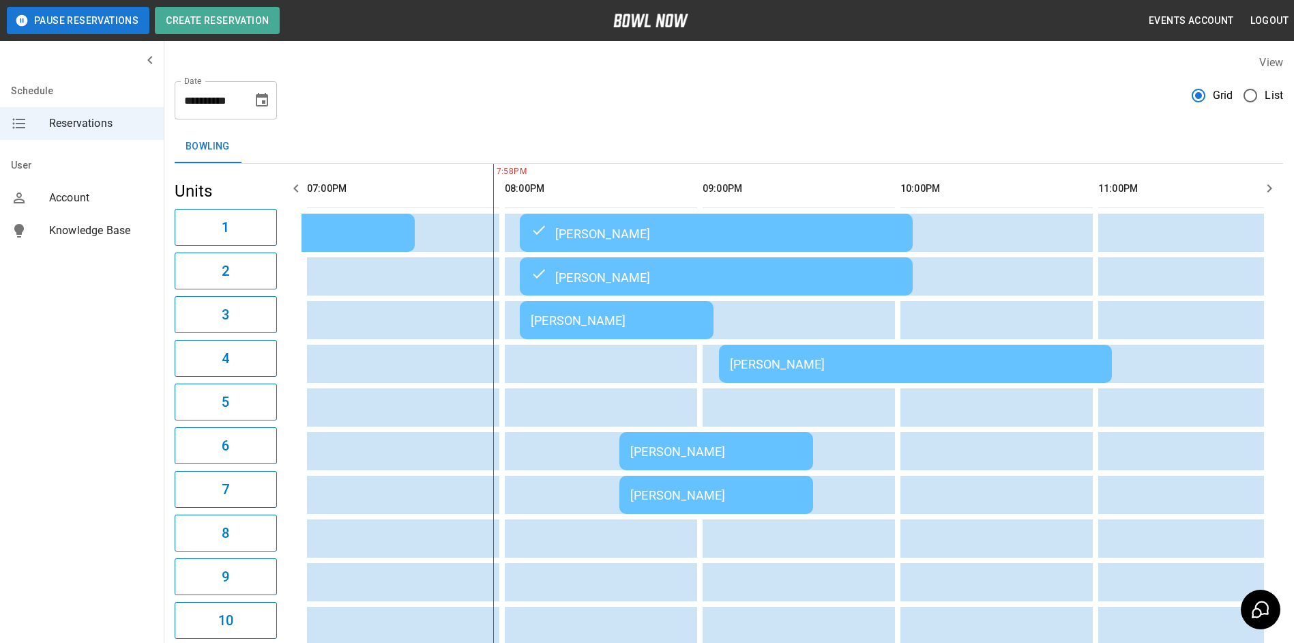
click at [282, 185] on button "button" at bounding box center [295, 188] width 27 height 27
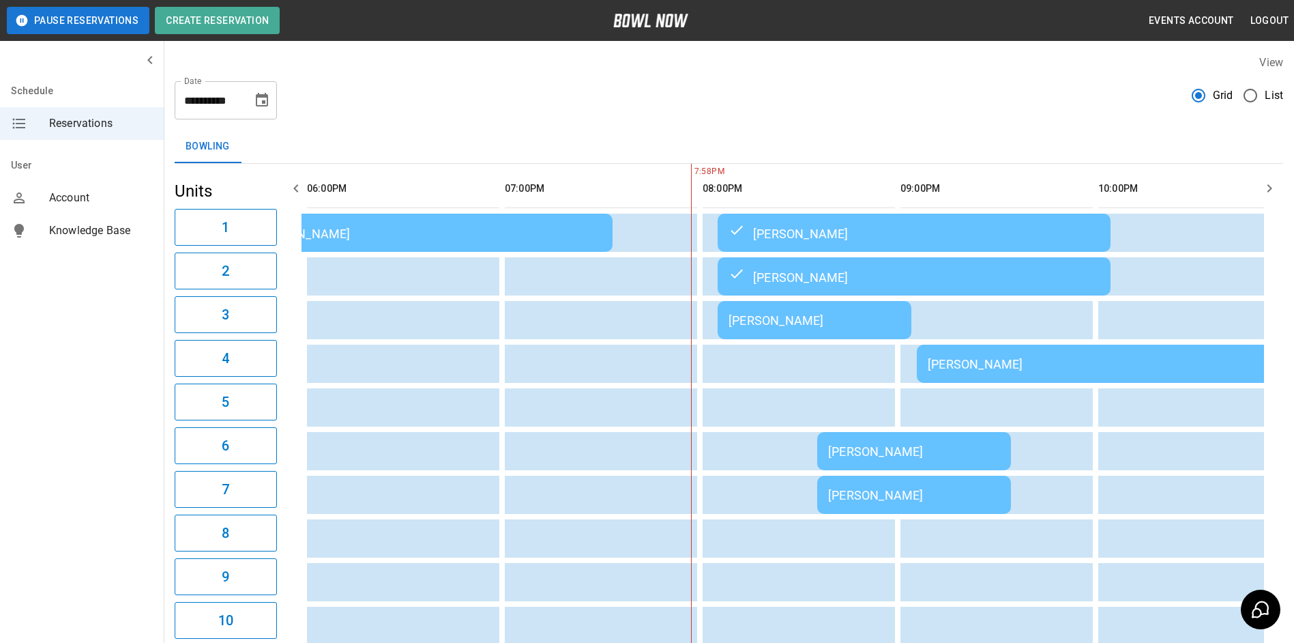
click at [282, 185] on button "button" at bounding box center [295, 188] width 27 height 27
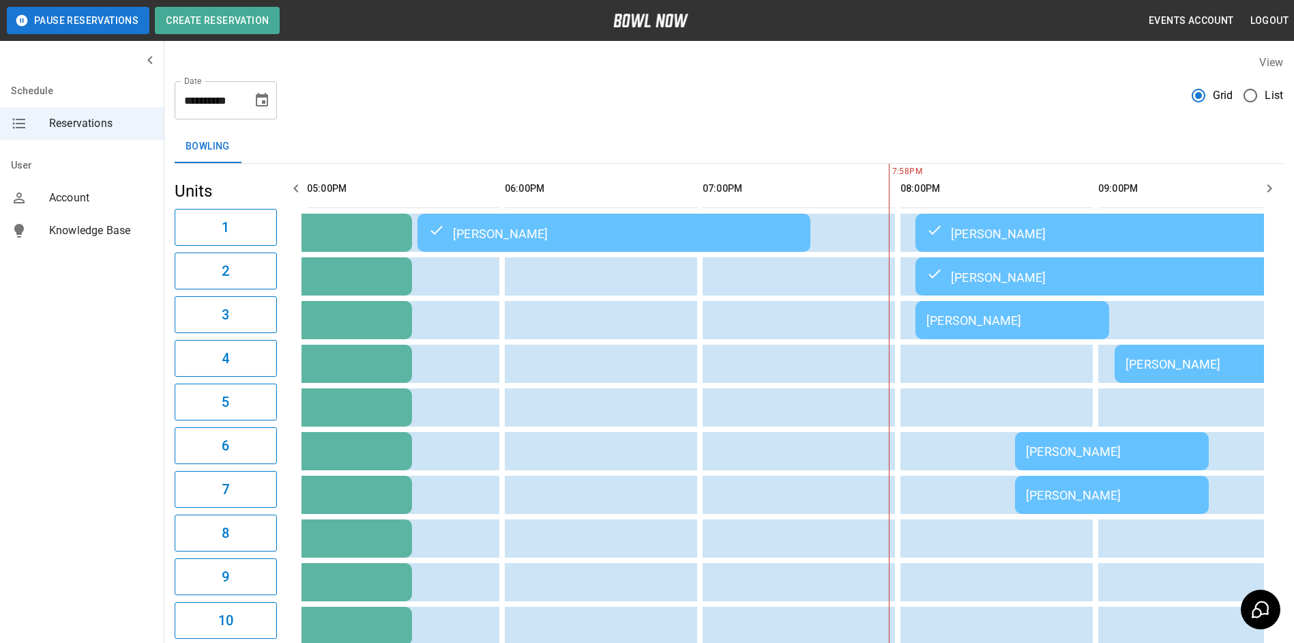
click at [282, 185] on button "button" at bounding box center [295, 188] width 27 height 27
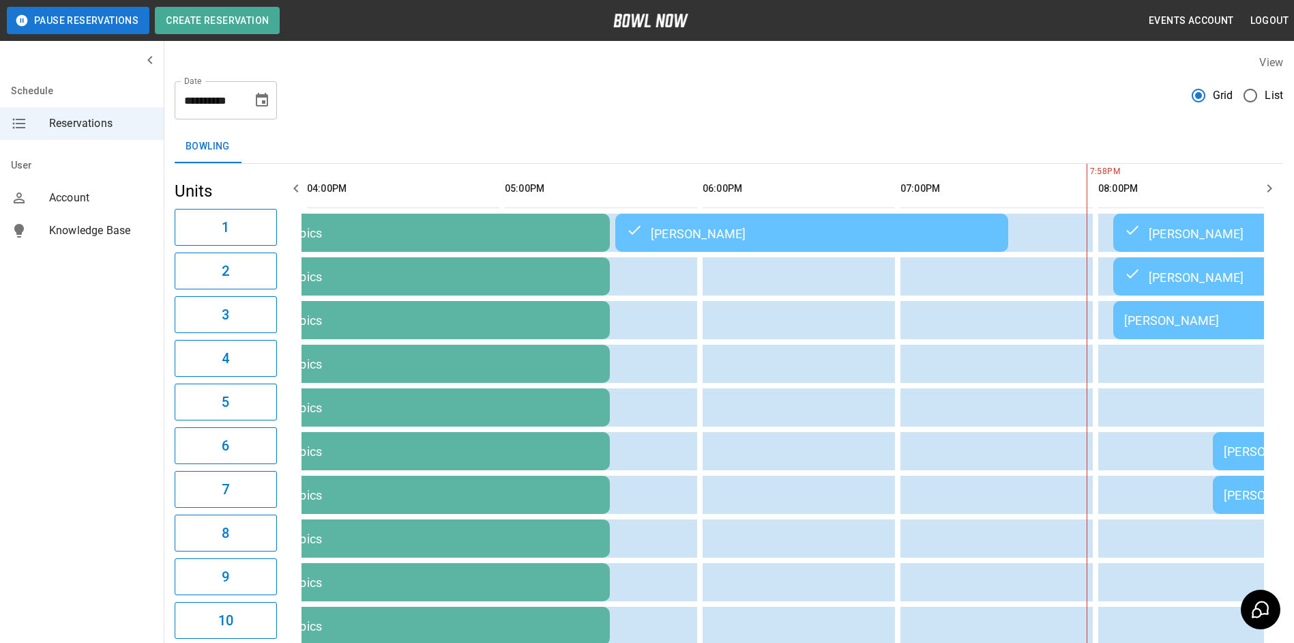
click at [282, 185] on button "button" at bounding box center [295, 188] width 27 height 27
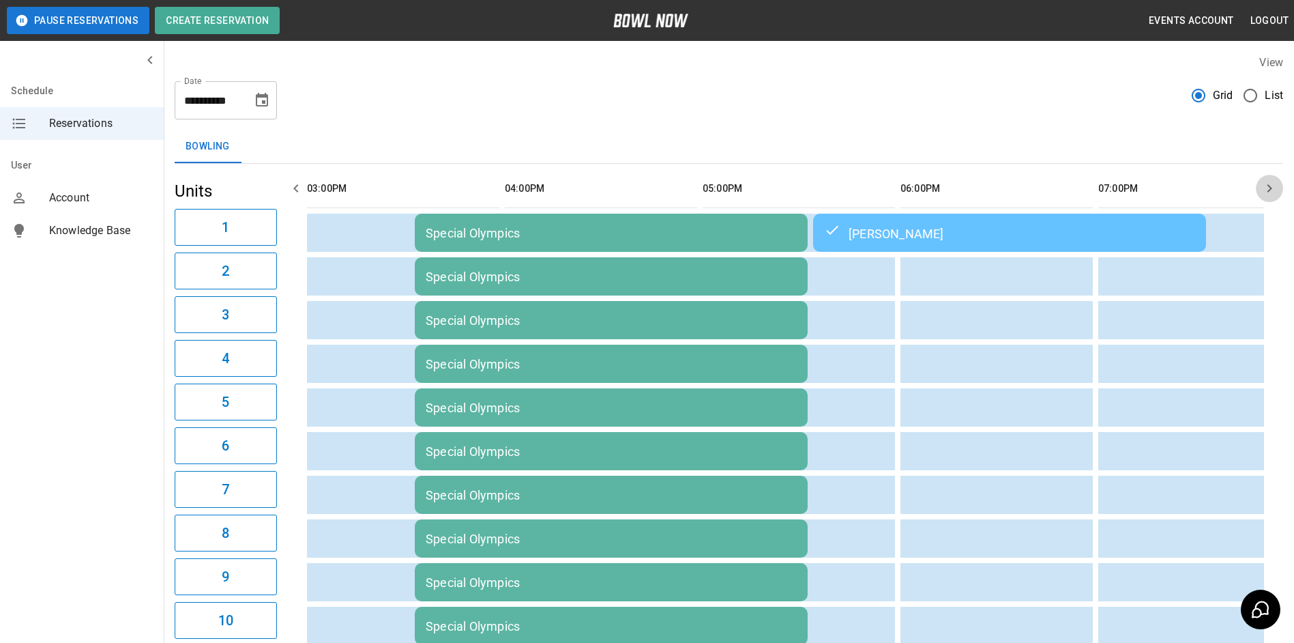
click at [1271, 198] on button "button" at bounding box center [1269, 188] width 27 height 27
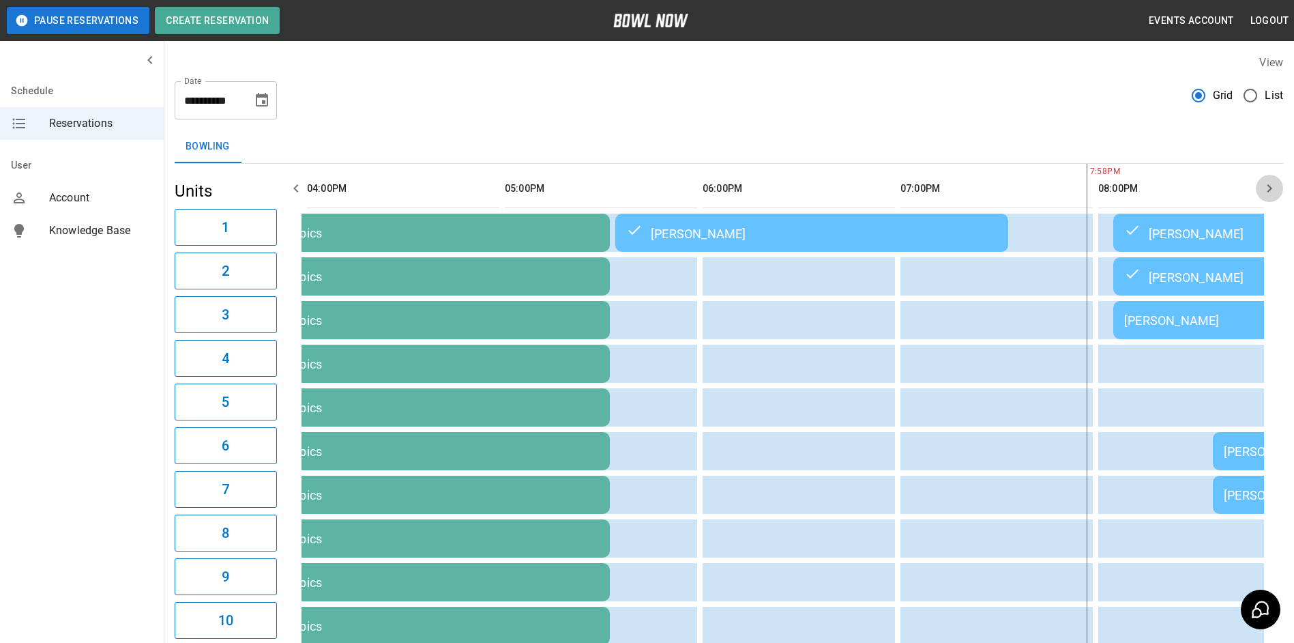
click at [1270, 198] on button "button" at bounding box center [1269, 188] width 27 height 27
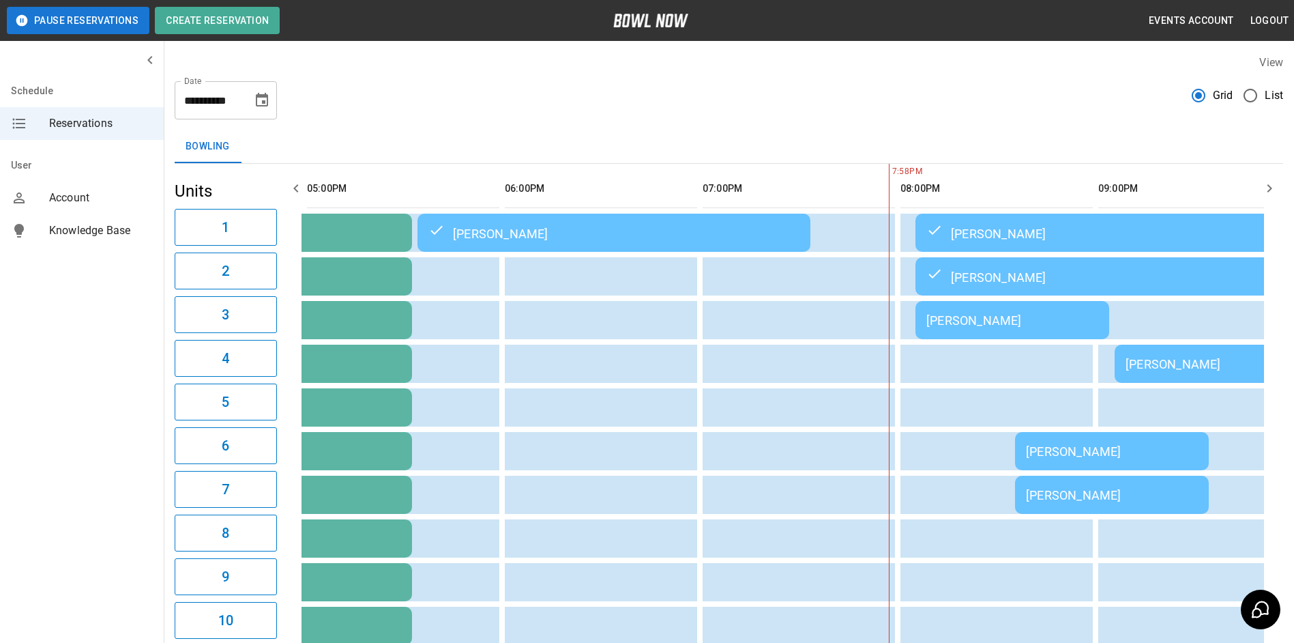
click at [1270, 198] on button "button" at bounding box center [1269, 188] width 27 height 27
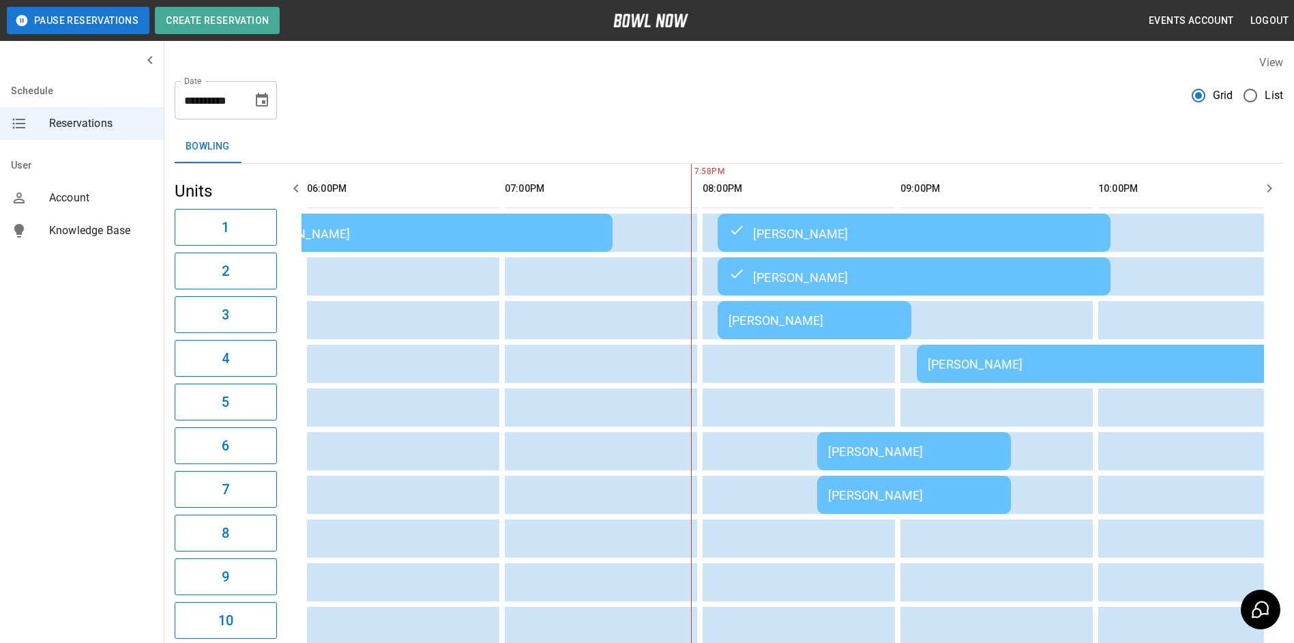
click at [1270, 198] on button "button" at bounding box center [1269, 188] width 27 height 27
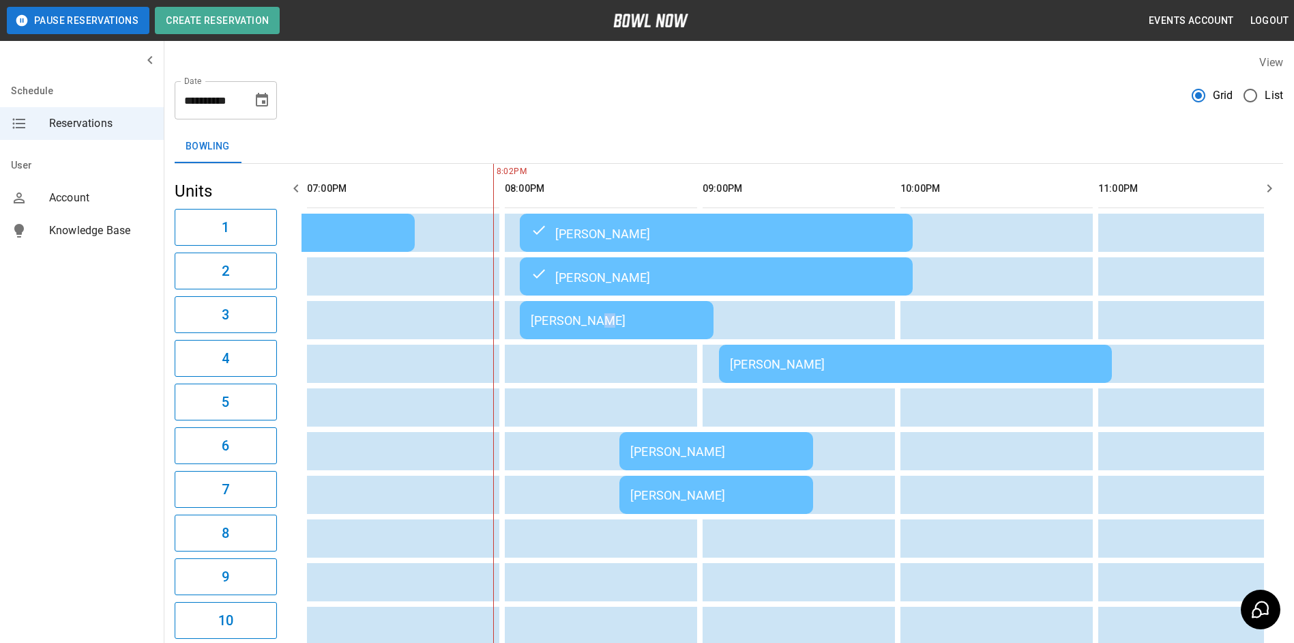
drag, startPoint x: 598, startPoint y: 312, endPoint x: 589, endPoint y: 313, distance: 8.9
click at [589, 313] on td "[PERSON_NAME]" at bounding box center [617, 320] width 194 height 38
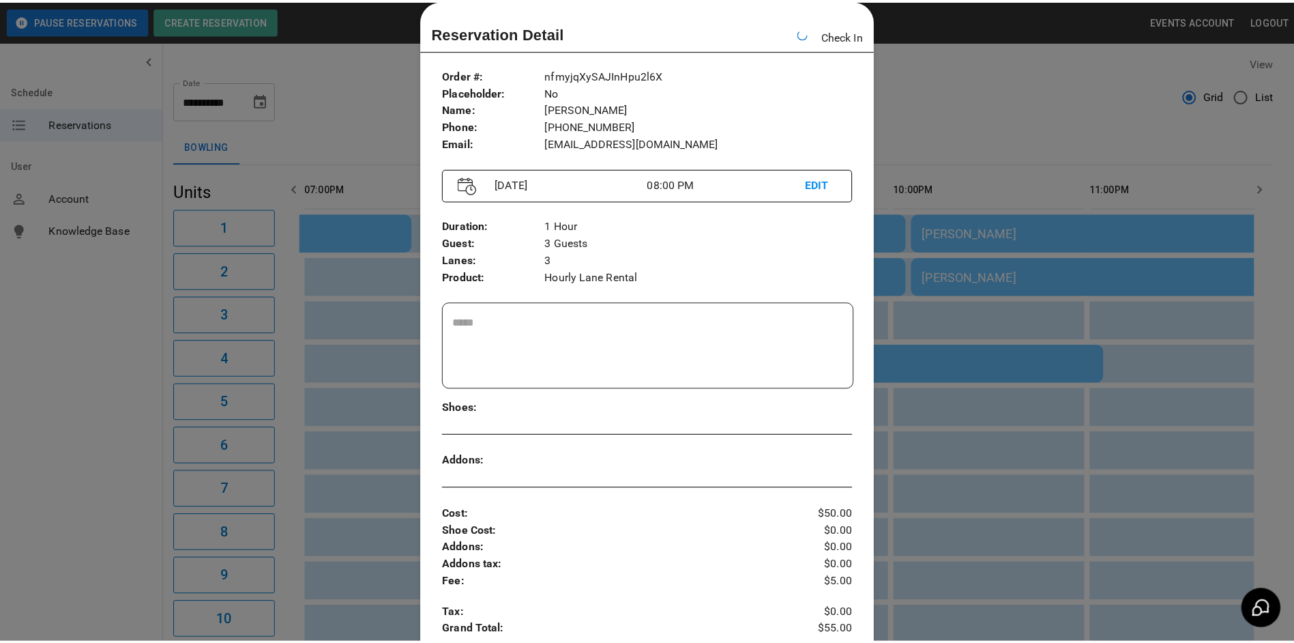
scroll to position [0, 1990]
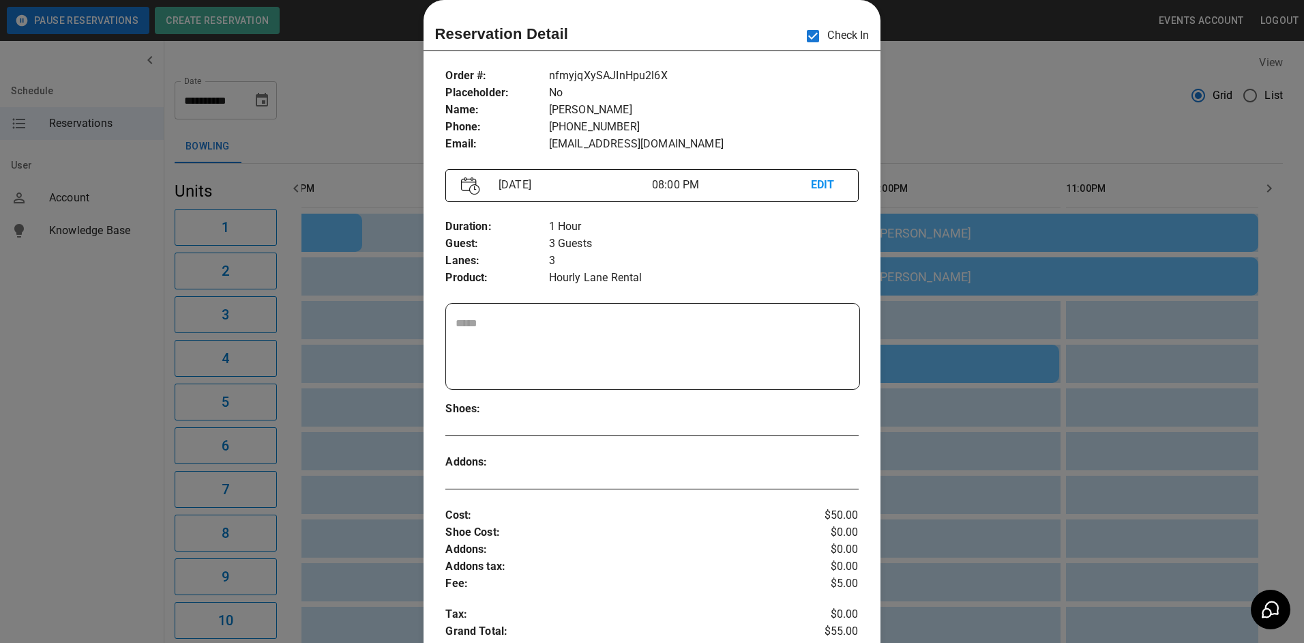
click at [911, 130] on div at bounding box center [652, 321] width 1304 height 643
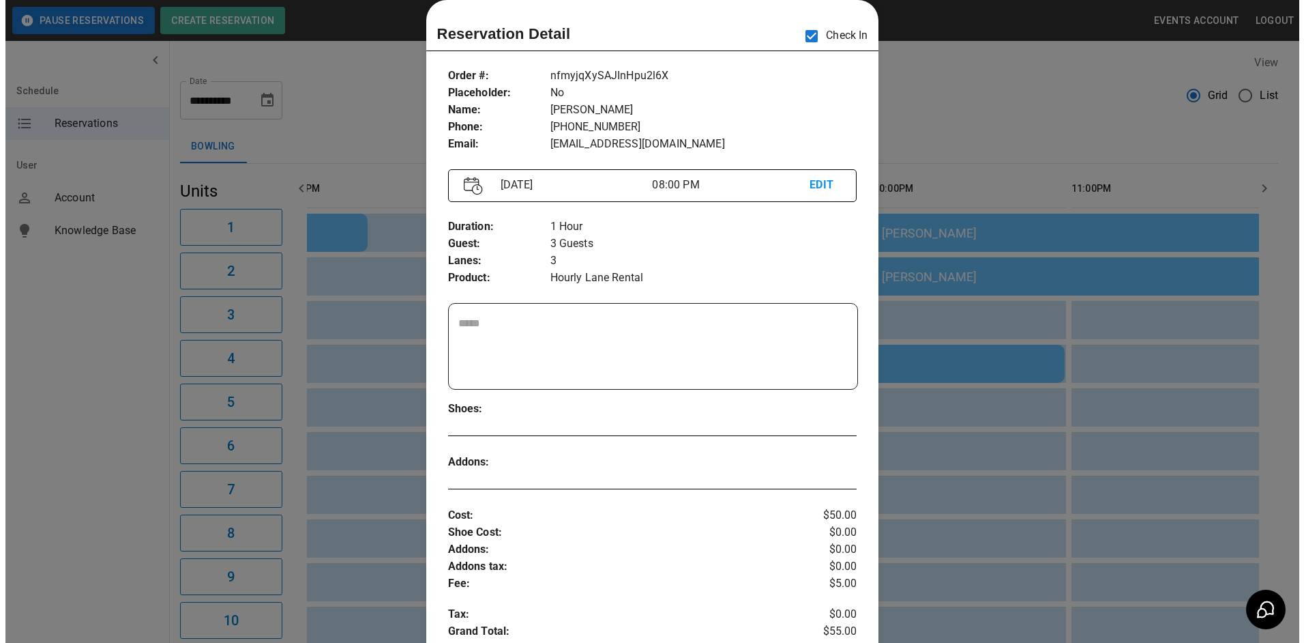
scroll to position [0, 2020]
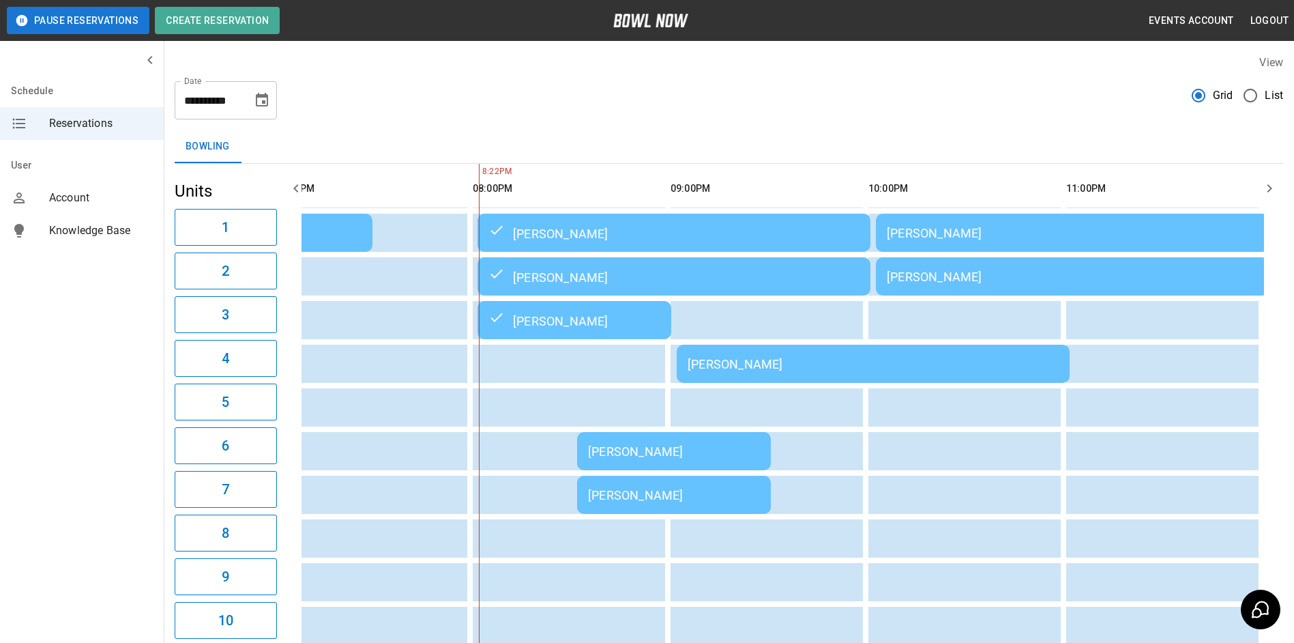
drag, startPoint x: 601, startPoint y: 479, endPoint x: 608, endPoint y: 477, distance: 7.6
click at [608, 477] on td "[PERSON_NAME]" at bounding box center [674, 494] width 194 height 38
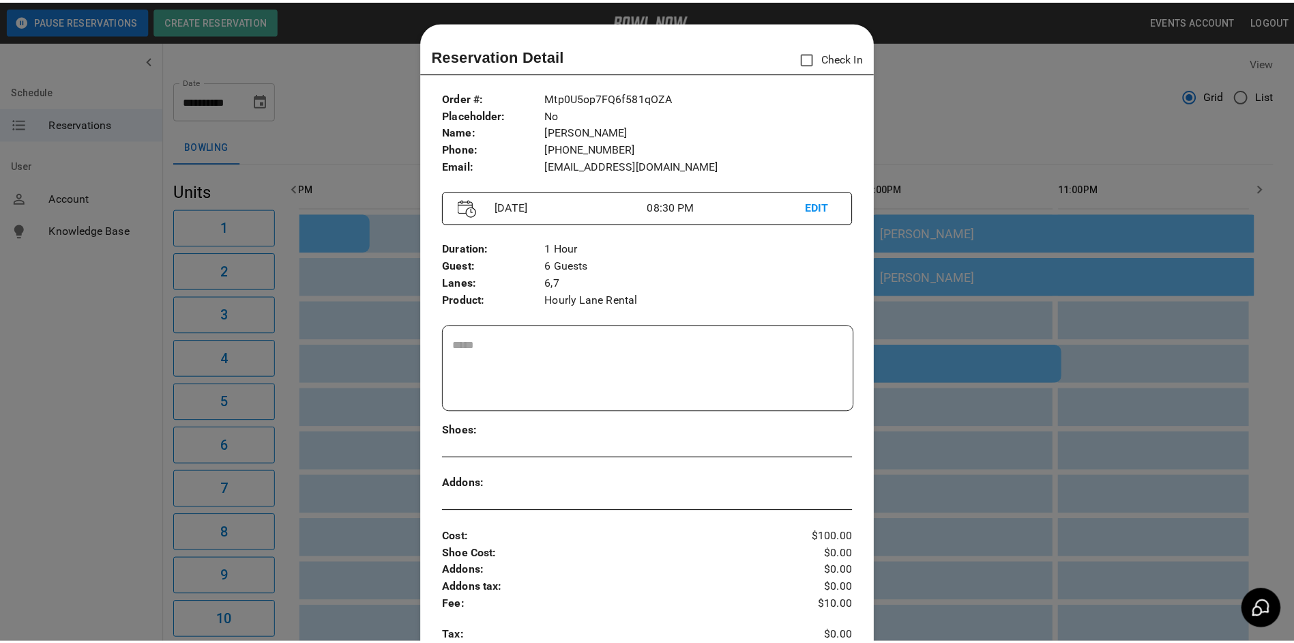
scroll to position [22, 0]
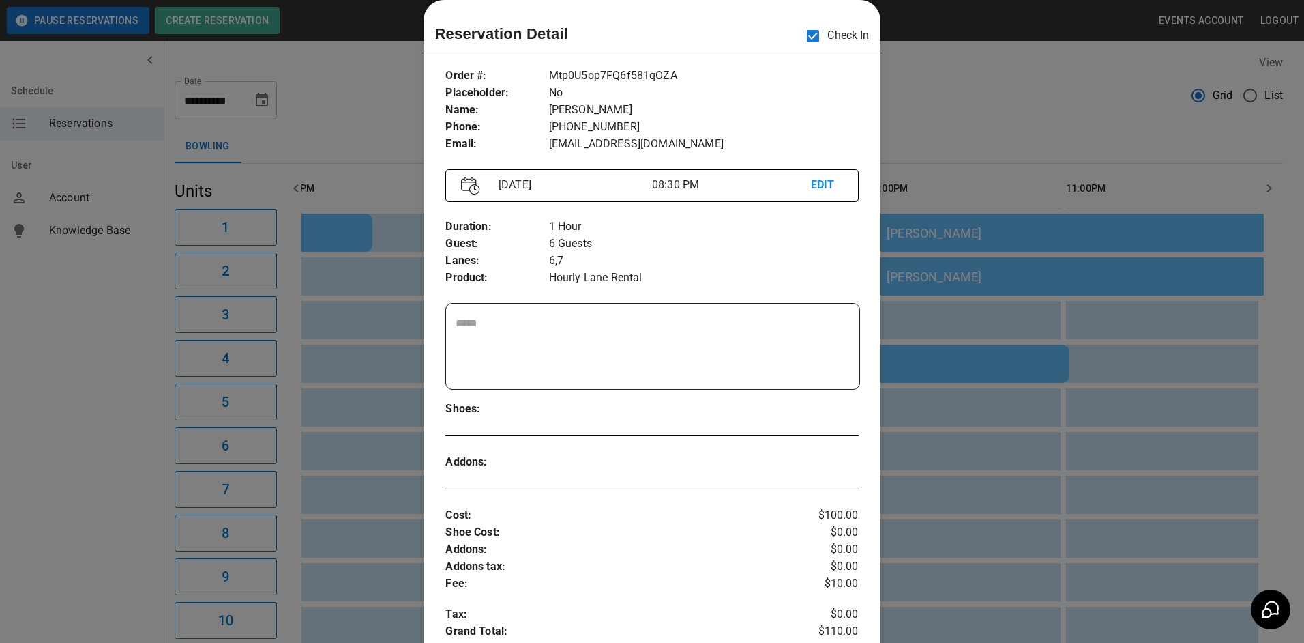
click at [939, 113] on div at bounding box center [652, 321] width 1304 height 643
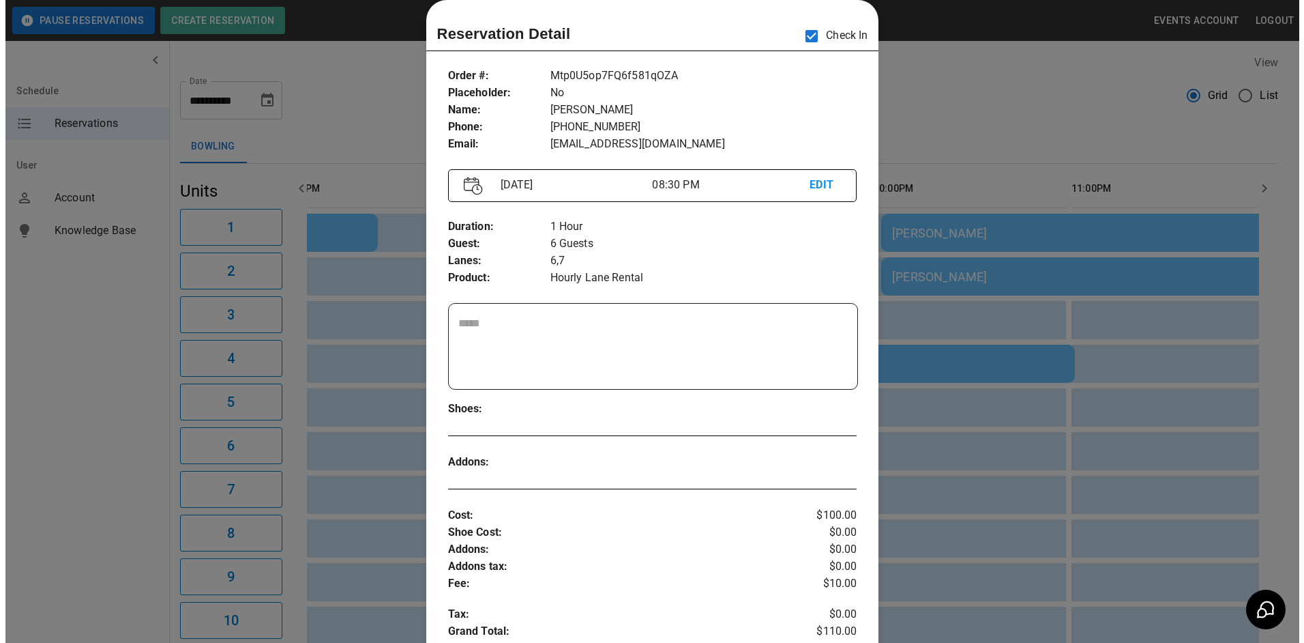
scroll to position [0, 1979]
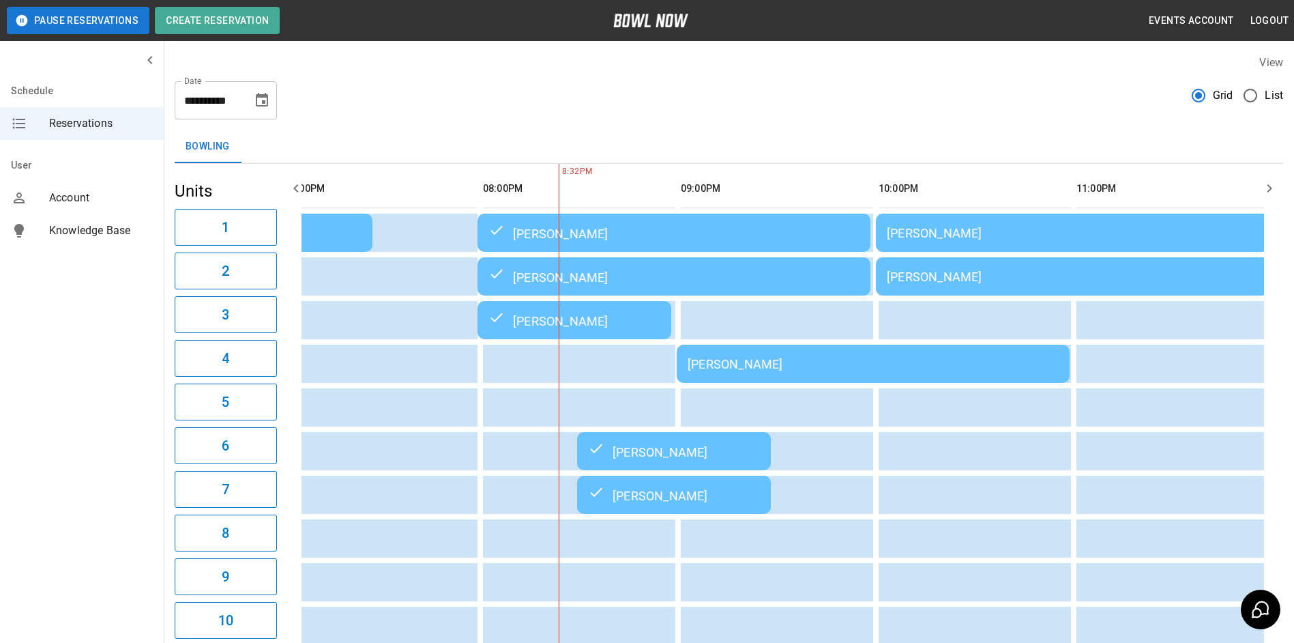
click at [888, 362] on div "[PERSON_NAME]" at bounding box center [873, 364] width 371 height 14
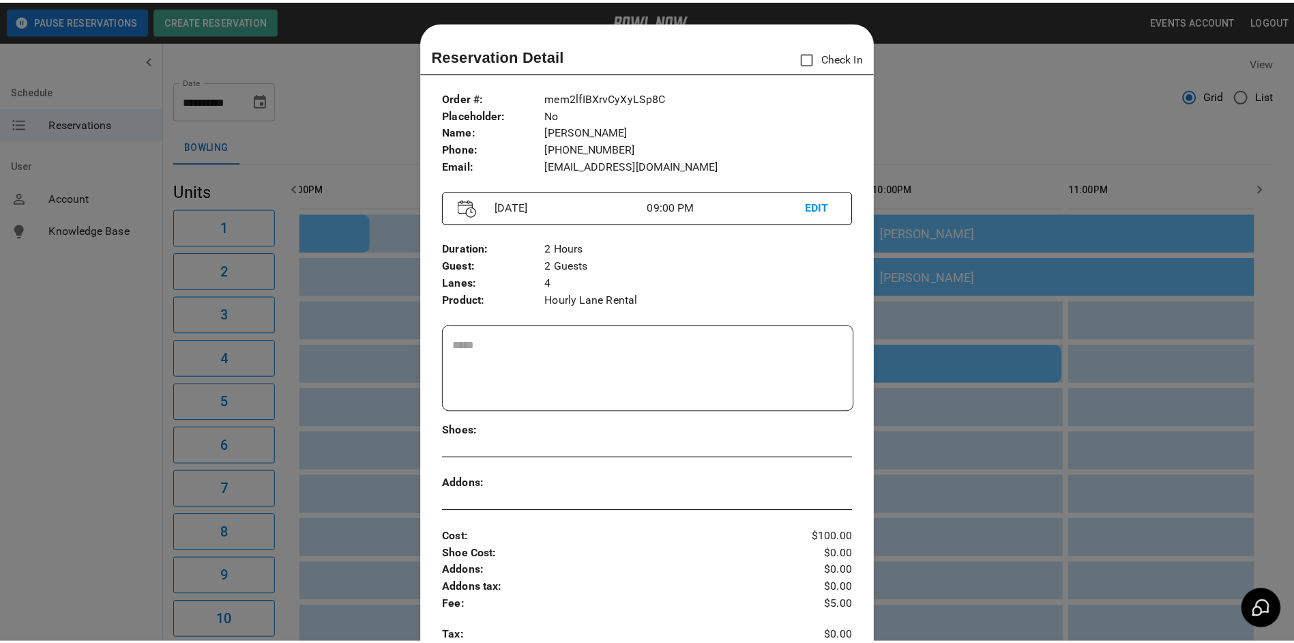
scroll to position [22, 0]
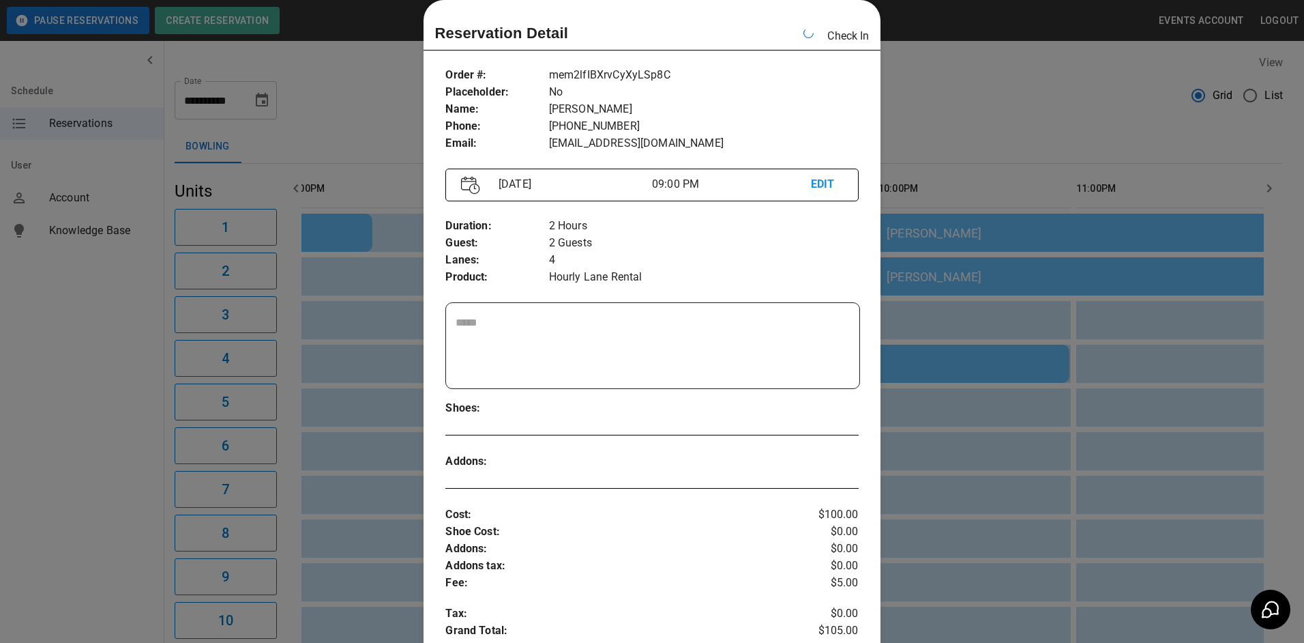
click at [948, 115] on div at bounding box center [652, 321] width 1304 height 643
